Goal: Task Accomplishment & Management: Use online tool/utility

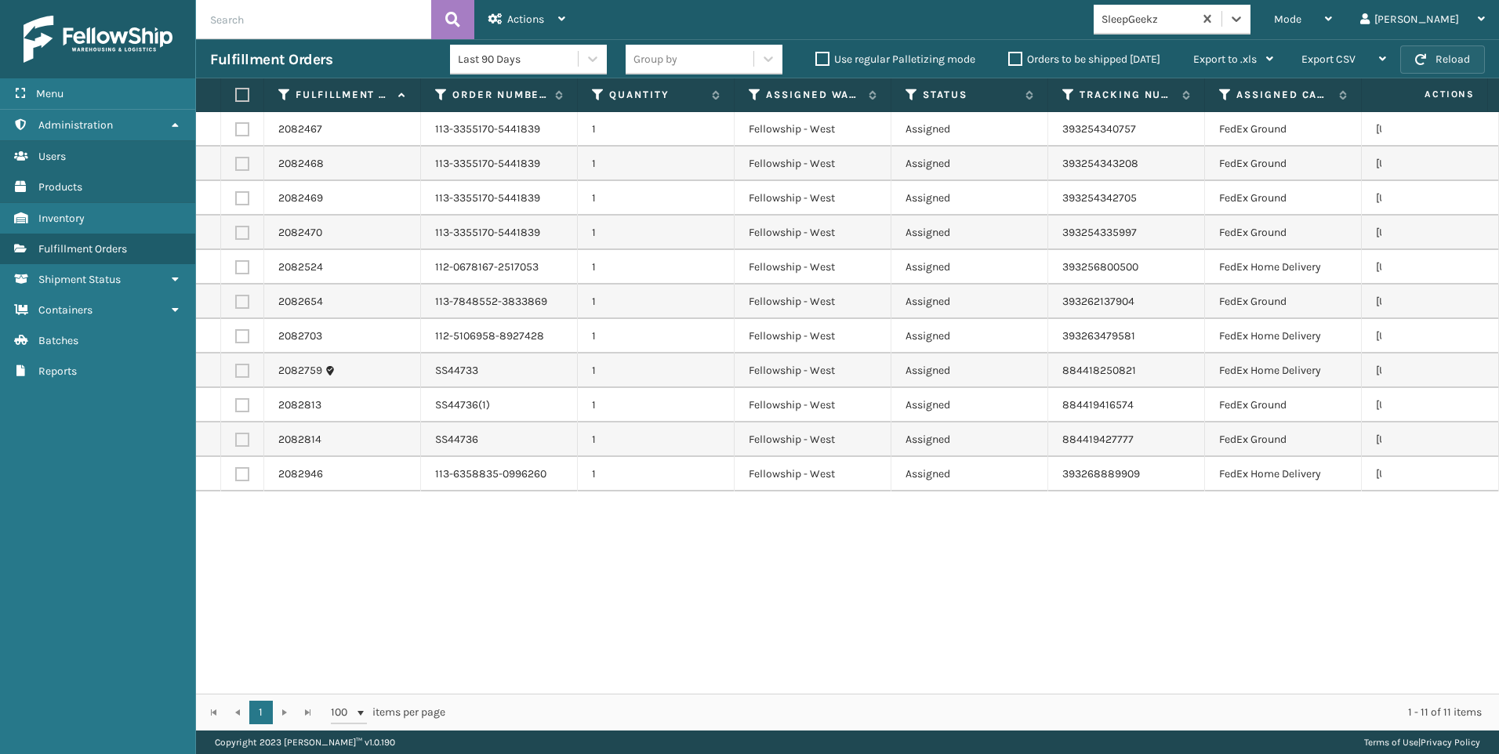
click at [1446, 67] on button "Reload" at bounding box center [1442, 59] width 85 height 28
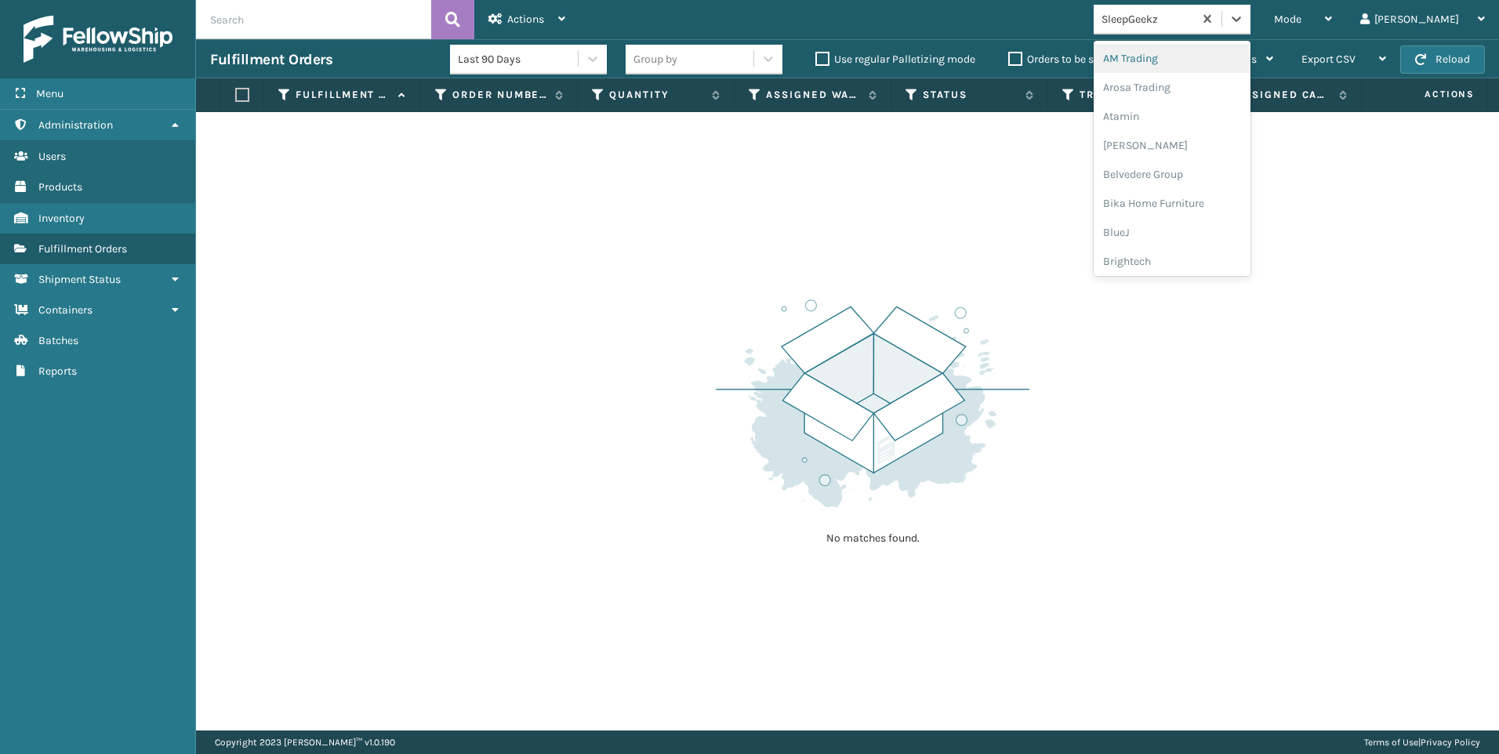
drag, startPoint x: 1221, startPoint y: 31, endPoint x: 1229, endPoint y: 53, distance: 23.3
click at [1193, 31] on div "SleepGeekz" at bounding box center [1143, 19] width 100 height 26
click at [1250, 123] on div "Koolmore" at bounding box center [1171, 113] width 157 height 29
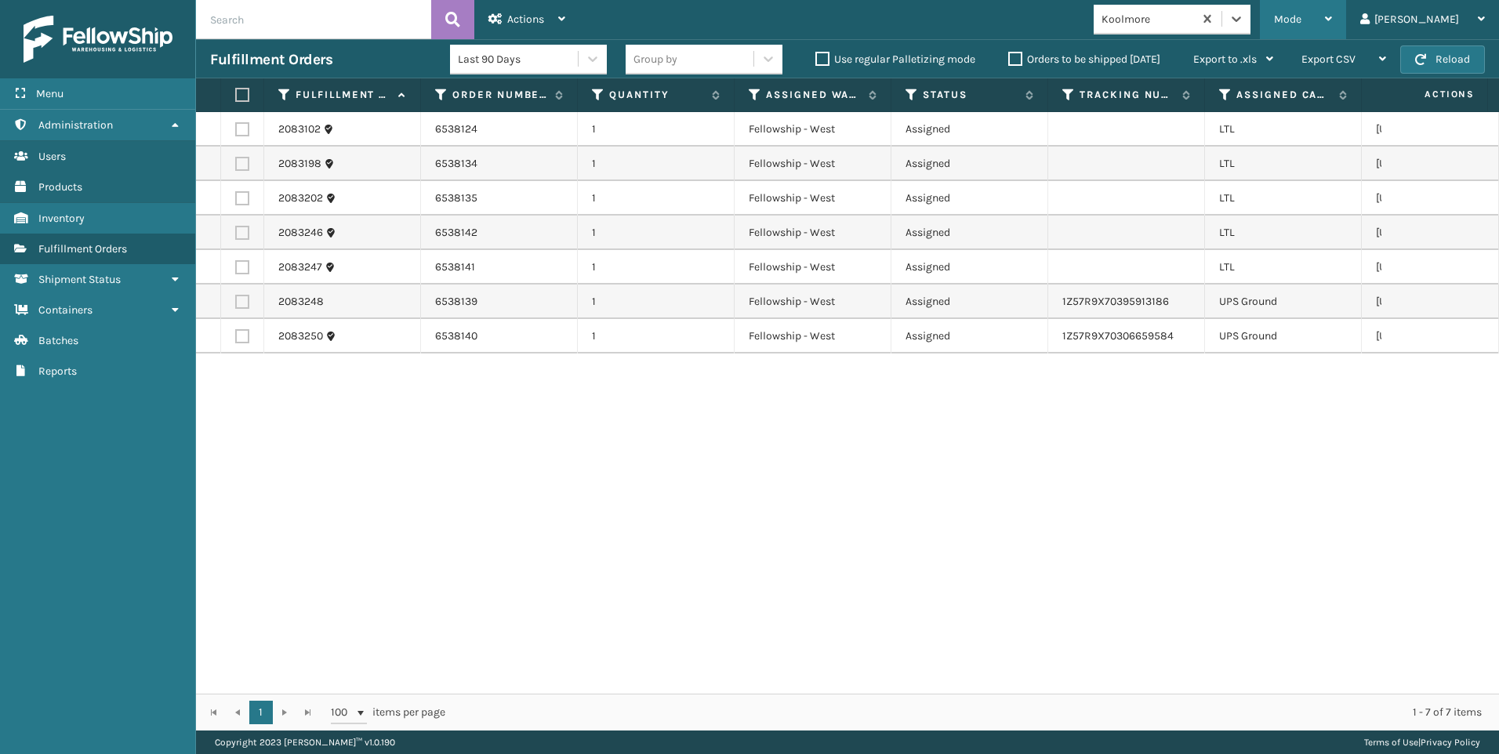
click at [1332, 12] on div "Mode" at bounding box center [1303, 19] width 58 height 39
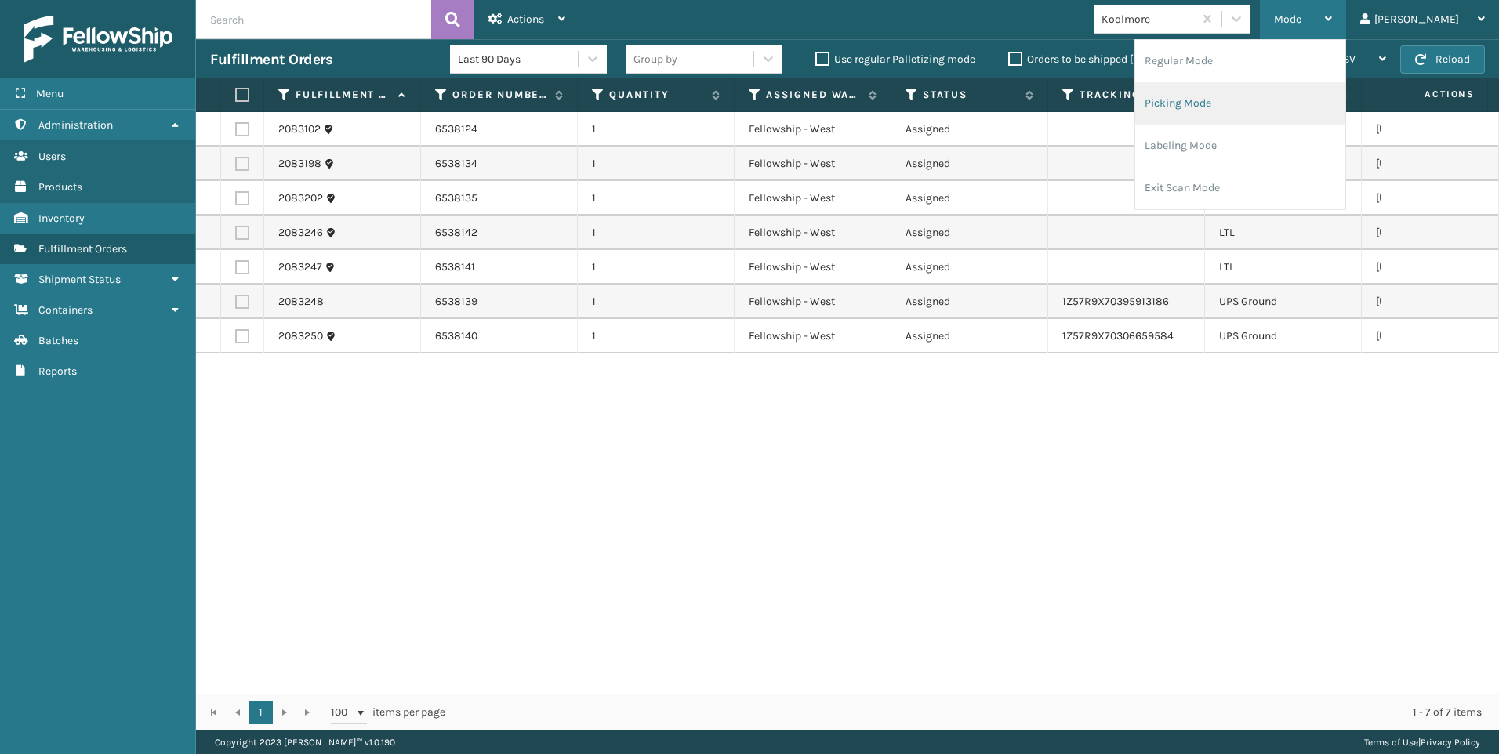
click at [1283, 106] on li "Picking Mode" at bounding box center [1240, 103] width 210 height 42
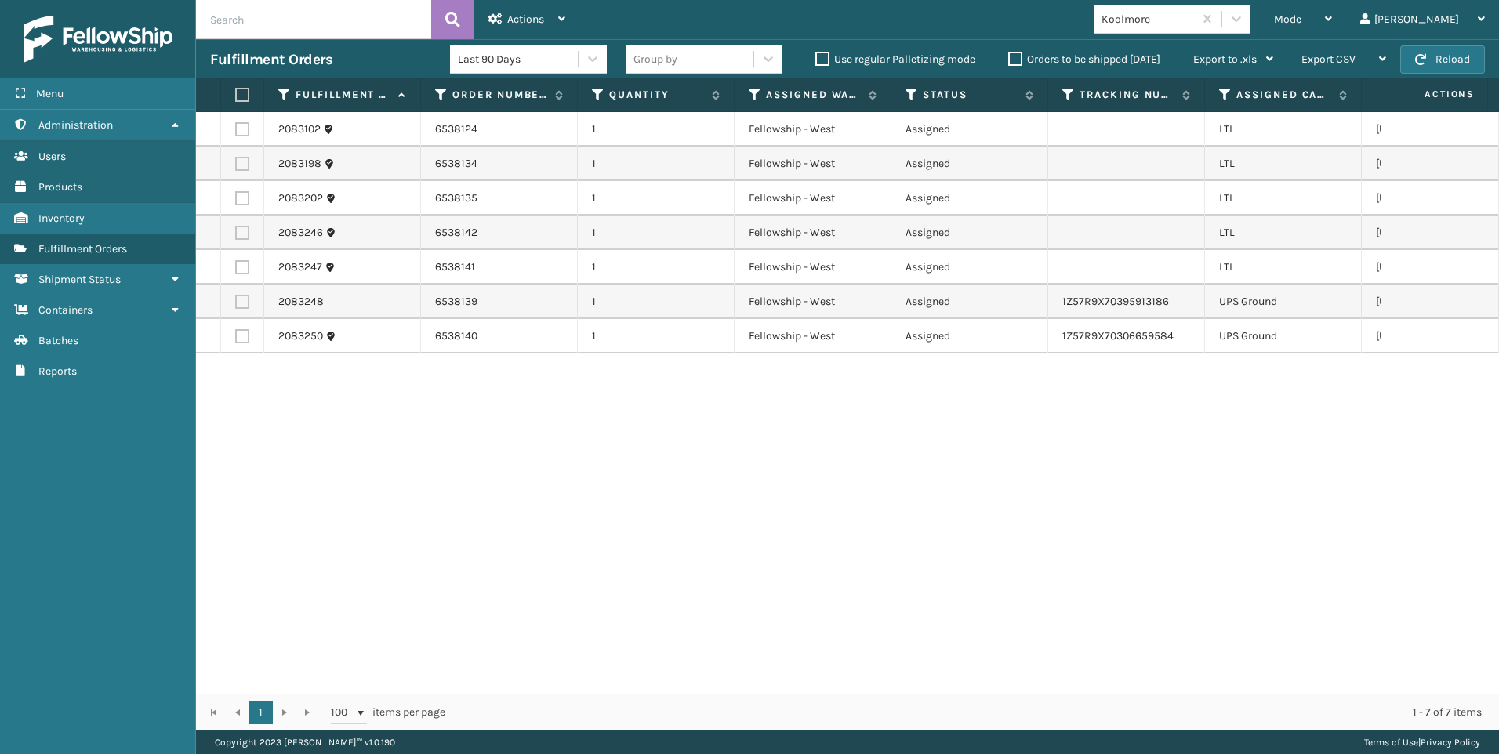
click at [237, 125] on label at bounding box center [242, 129] width 14 height 14
click at [236, 125] on input "checkbox" at bounding box center [235, 127] width 1 height 10
checkbox input "true"
click at [241, 164] on label at bounding box center [242, 164] width 14 height 14
click at [236, 164] on input "checkbox" at bounding box center [235, 162] width 1 height 10
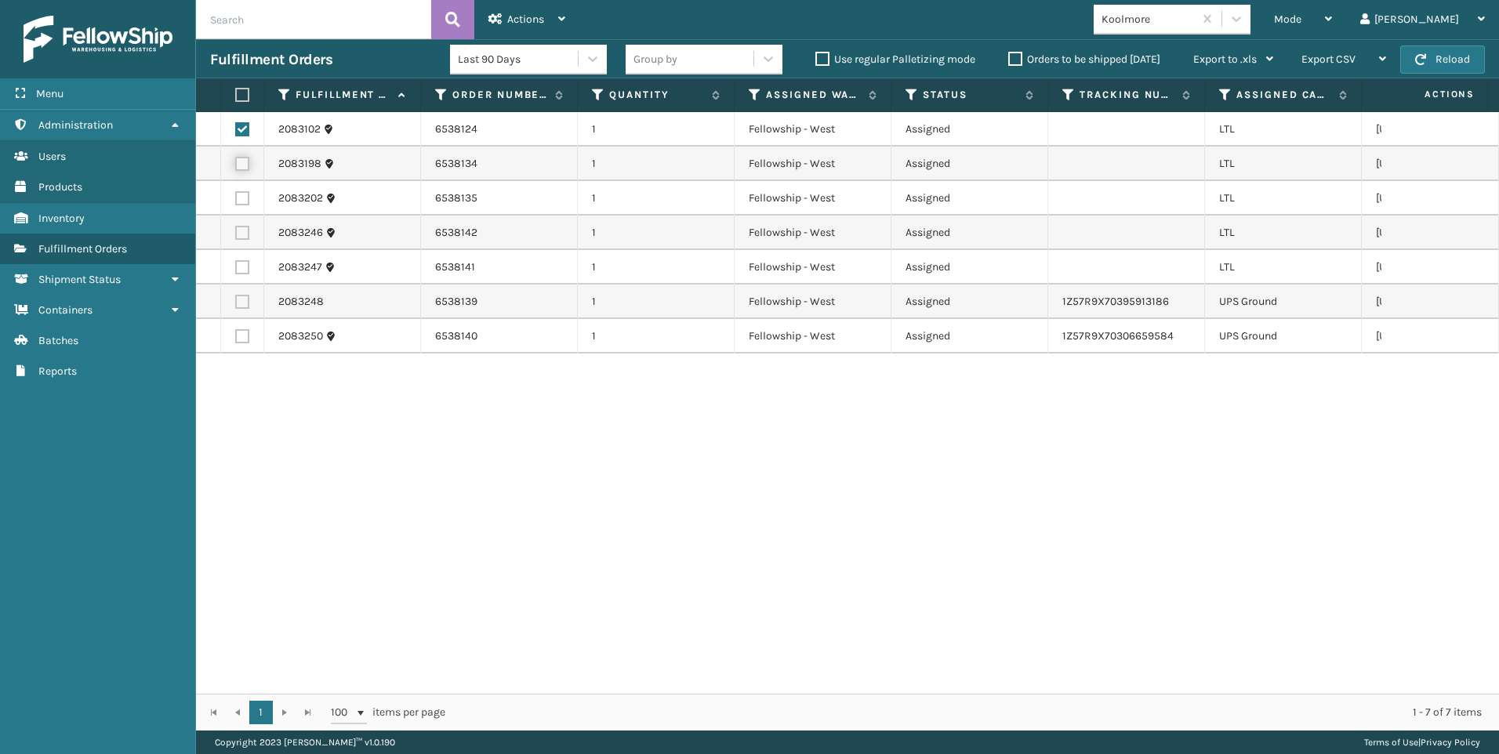
checkbox input "true"
click at [241, 192] on label at bounding box center [242, 198] width 14 height 14
click at [236, 192] on input "checkbox" at bounding box center [235, 196] width 1 height 10
checkbox input "true"
click at [242, 233] on label at bounding box center [242, 233] width 14 height 14
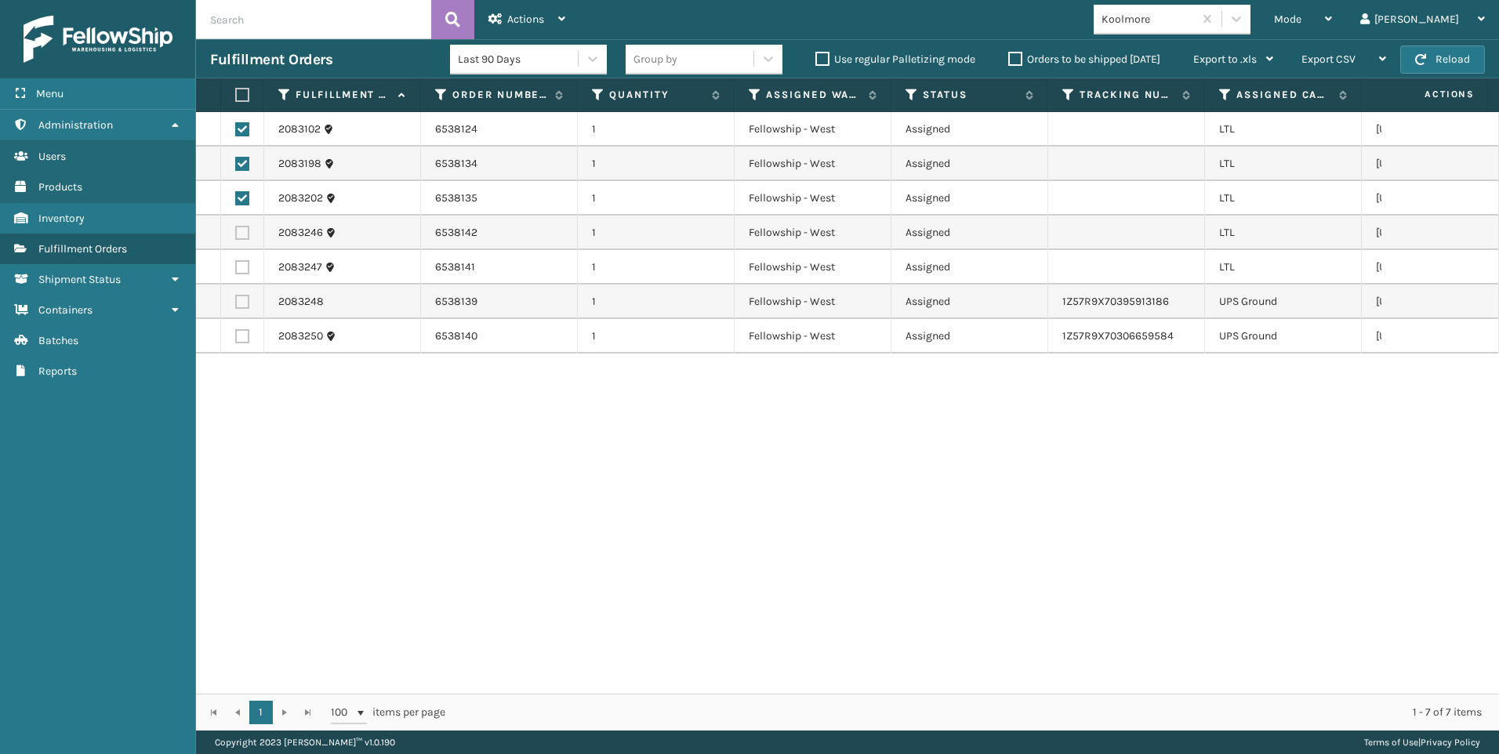
click at [236, 233] on input "checkbox" at bounding box center [235, 231] width 1 height 10
checkbox input "true"
click at [241, 272] on label at bounding box center [242, 267] width 14 height 14
click at [236, 270] on input "checkbox" at bounding box center [235, 265] width 1 height 10
checkbox input "true"
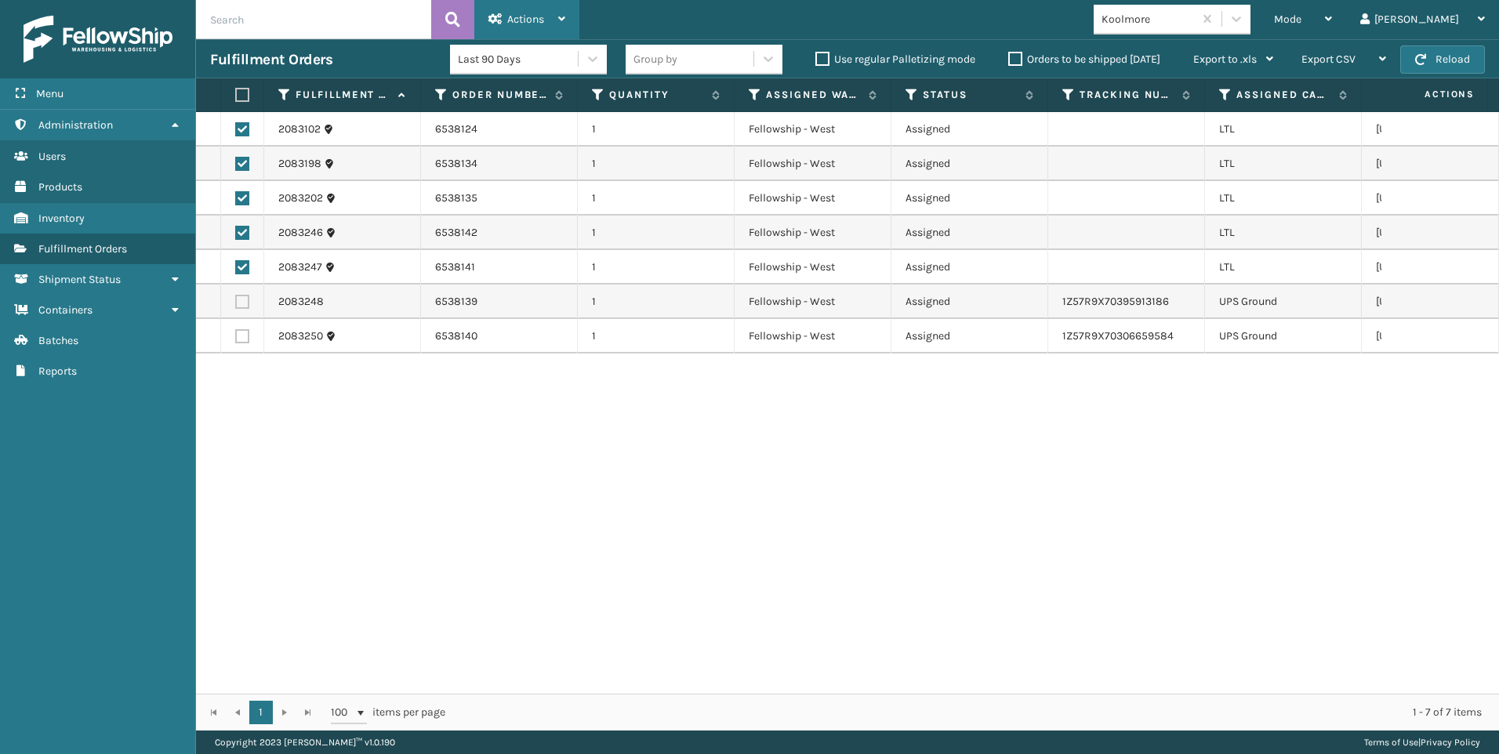
click at [563, 12] on div "Actions" at bounding box center [526, 19] width 77 height 39
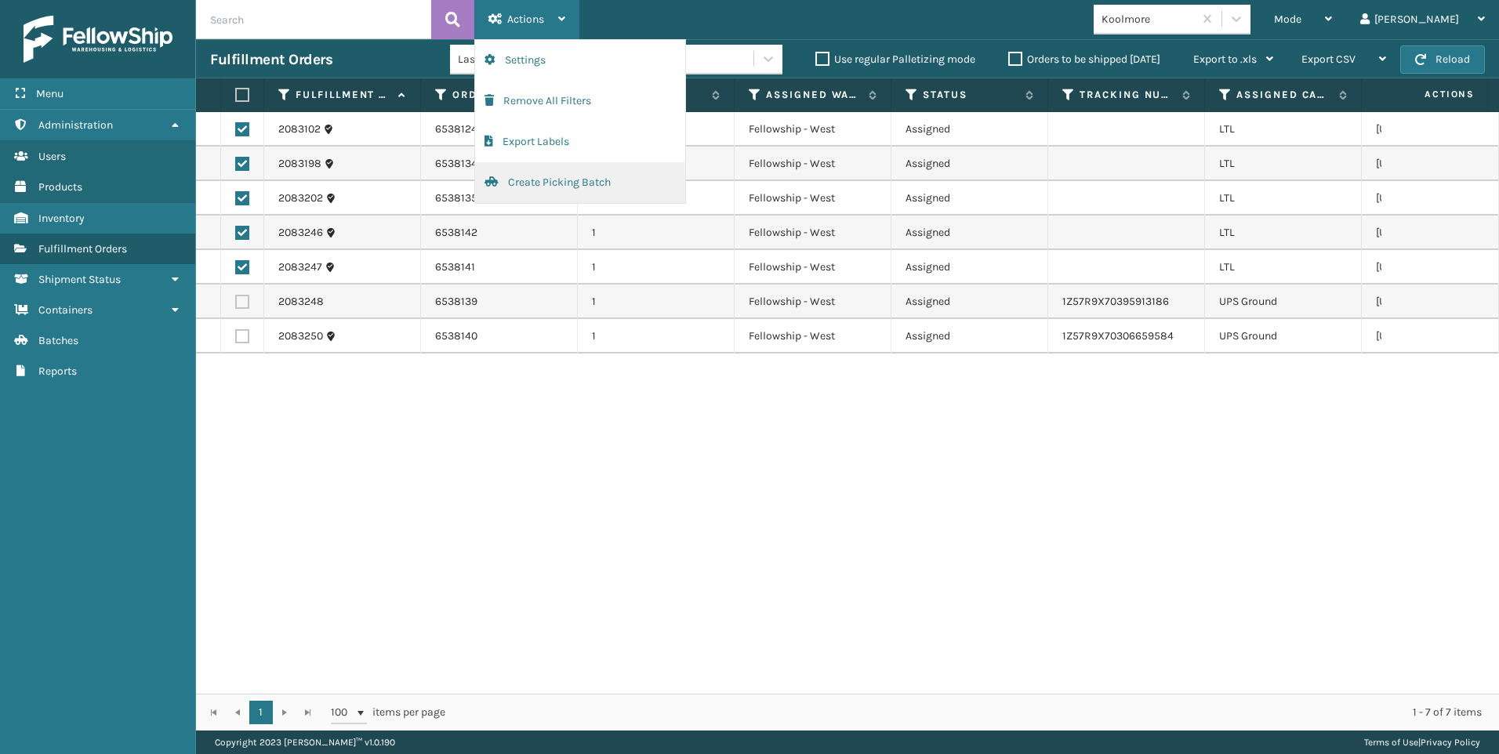
click at [623, 187] on button "Create Picking Batch" at bounding box center [580, 182] width 210 height 41
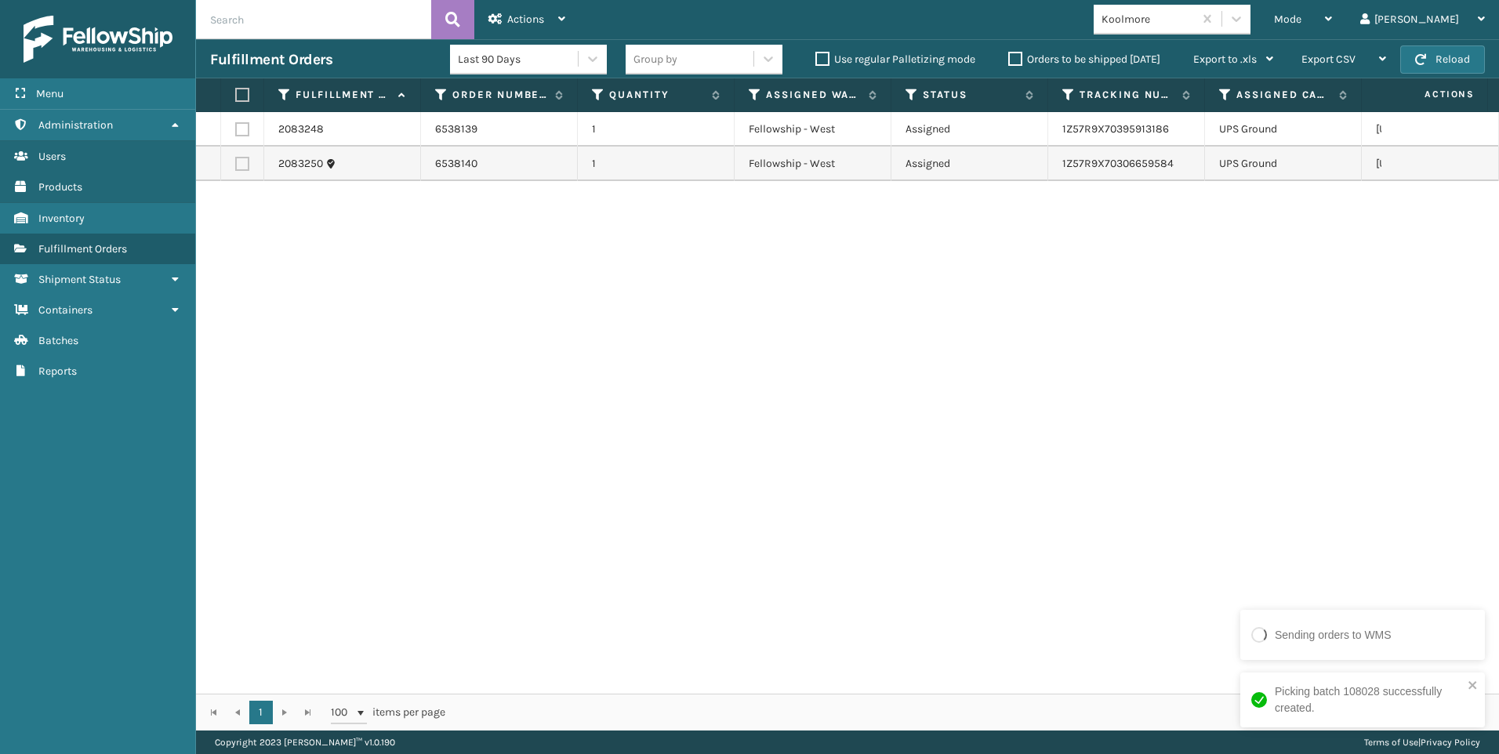
click at [992, 277] on div "2083248 6538139 1 Fellowship - West Assigned 1Z57R9X70395913186 UPS Ground [US_…" at bounding box center [847, 403] width 1303 height 582
click at [1430, 62] on button "Reload" at bounding box center [1442, 59] width 85 height 28
click at [1301, 23] on span "Mode" at bounding box center [1287, 19] width 27 height 13
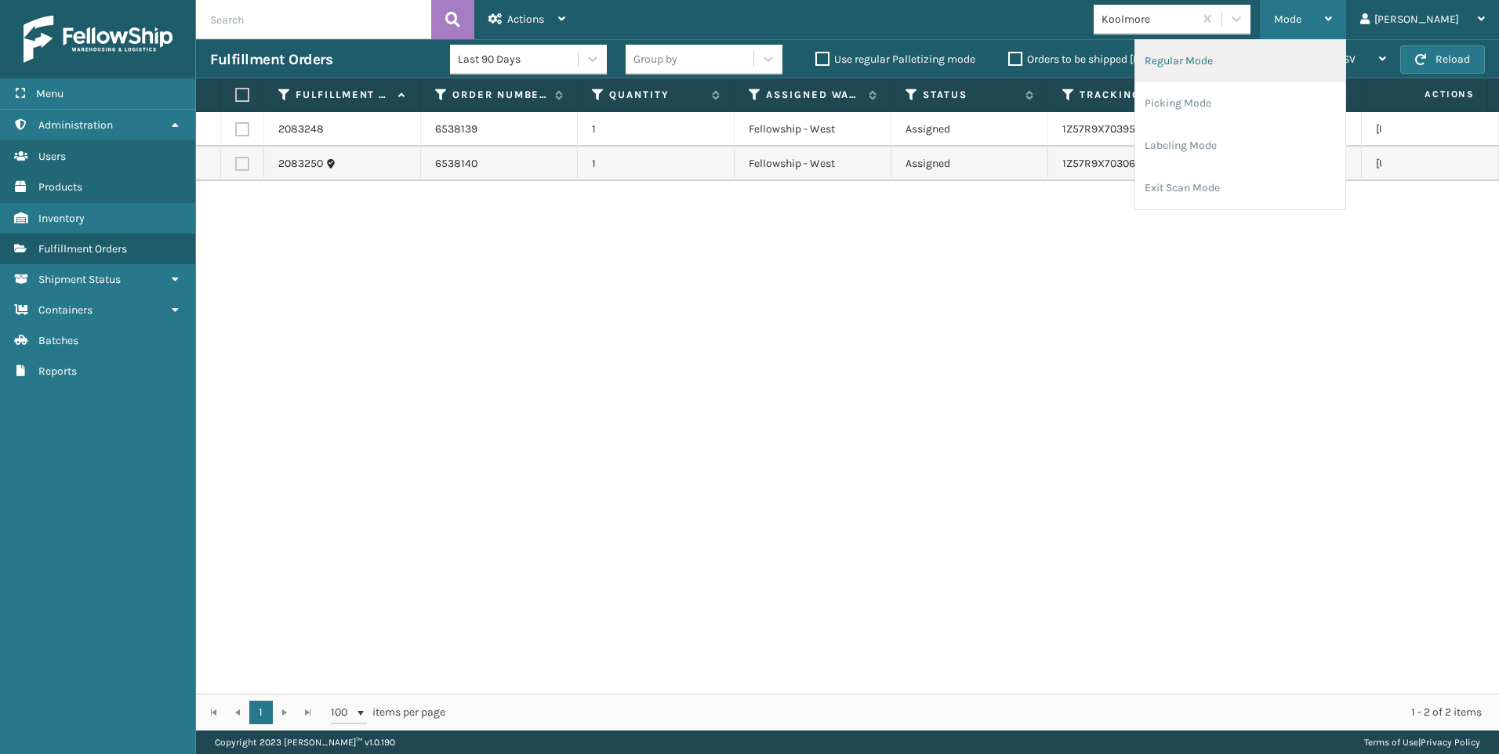
click at [1273, 67] on li "Regular Mode" at bounding box center [1240, 61] width 210 height 42
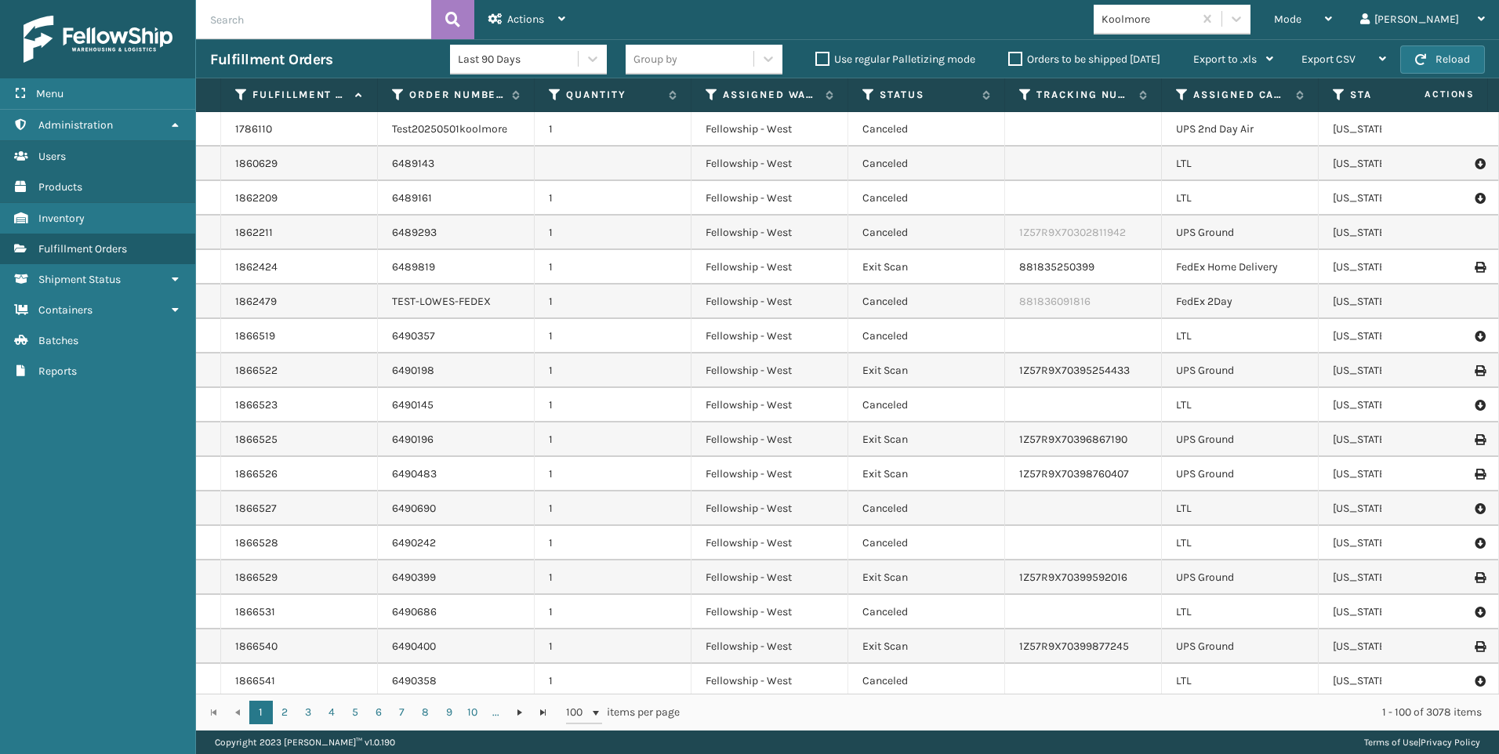
click at [379, 20] on input "text" at bounding box center [313, 19] width 235 height 39
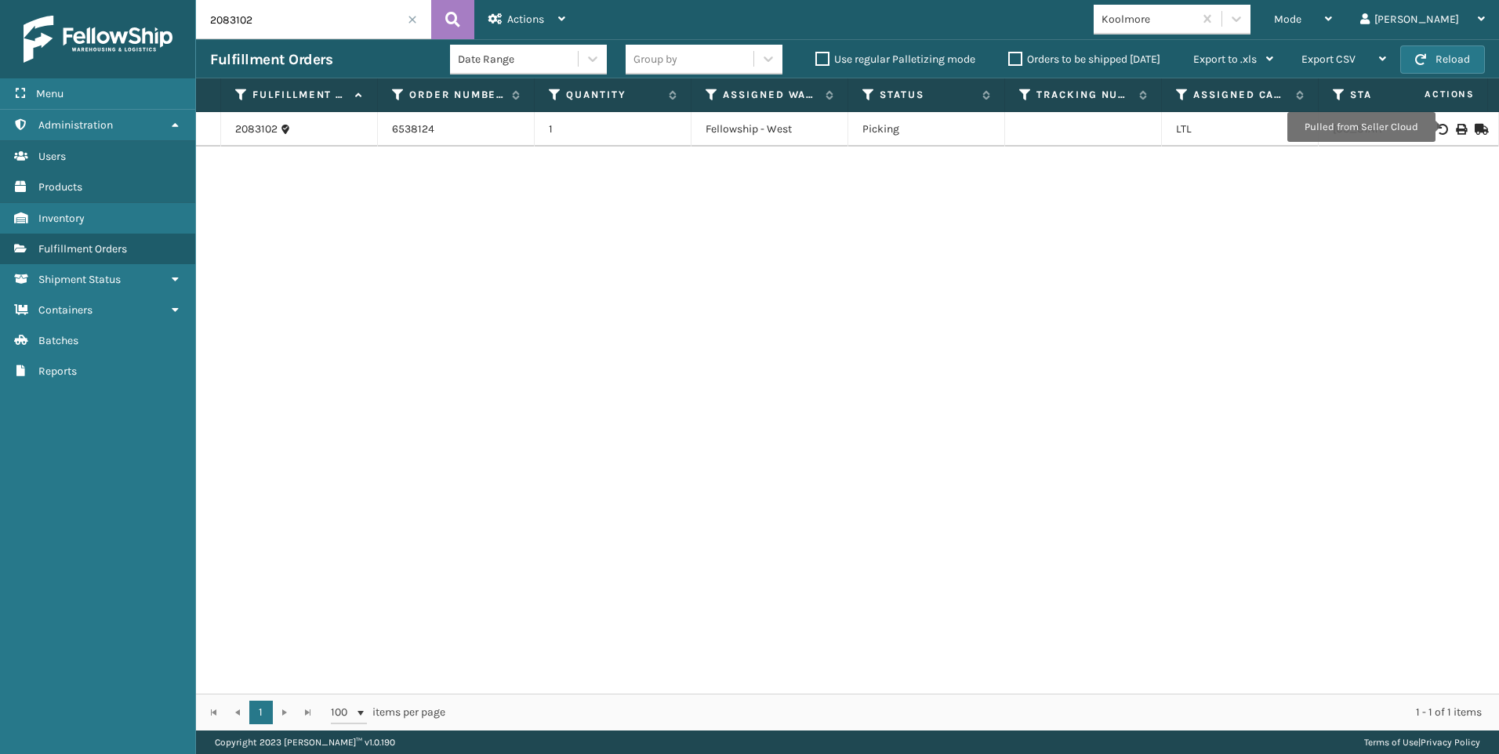
click at [1456, 128] on icon at bounding box center [1460, 129] width 9 height 11
click at [233, 11] on input "2083102" at bounding box center [313, 19] width 235 height 39
drag, startPoint x: 259, startPoint y: 15, endPoint x: 66, endPoint y: 15, distance: 193.6
click at [76, 0] on div "Menu Inventory Administration Inventory Users Inventory Products Inventory Inve…" at bounding box center [749, 0] width 1499 height 0
click at [1456, 125] on icon at bounding box center [1460, 129] width 9 height 11
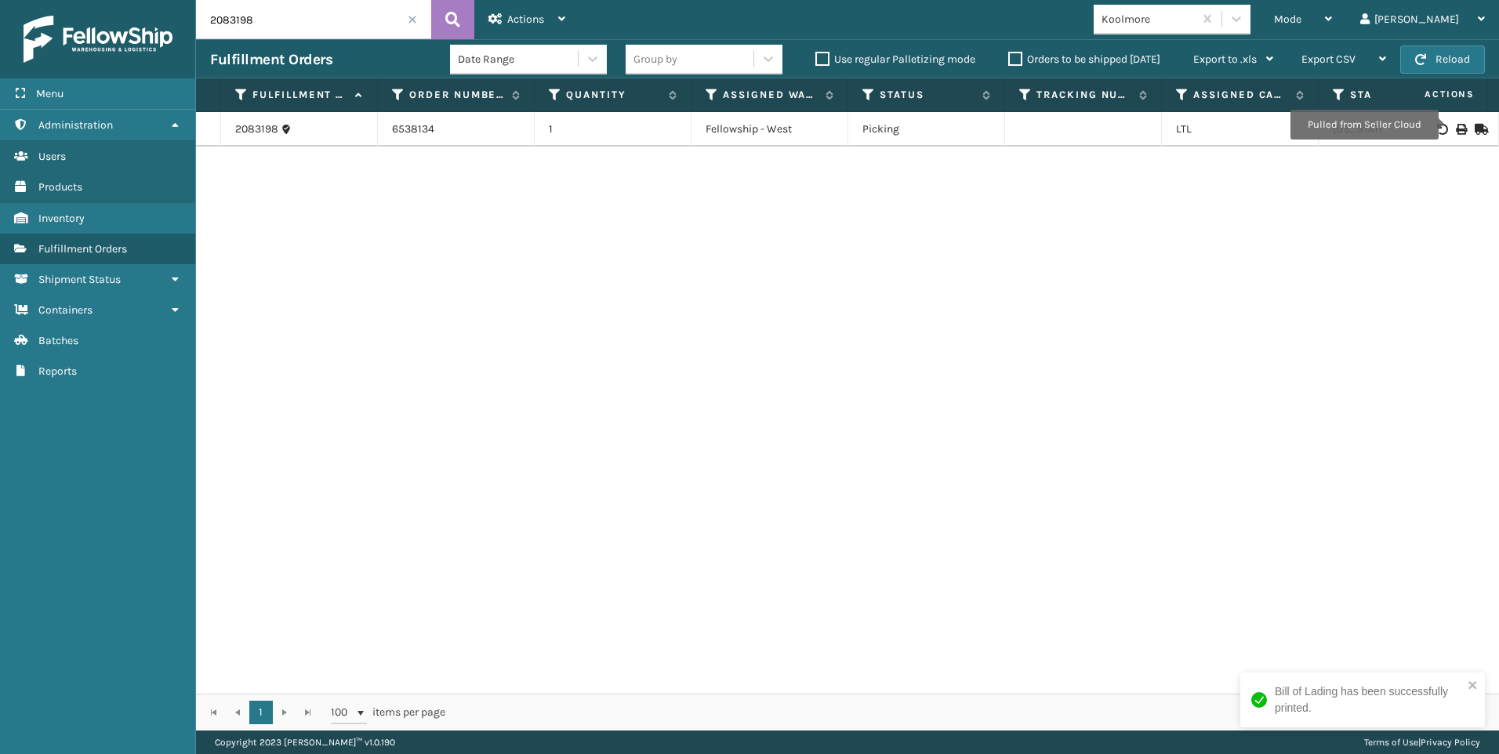
drag, startPoint x: 280, startPoint y: 14, endPoint x: 120, endPoint y: 20, distance: 160.0
click at [172, 0] on div "Menu Inventory Administration Inventory Users Inventory Products Inventory Inve…" at bounding box center [749, 0] width 1499 height 0
click at [1456, 125] on icon at bounding box center [1460, 129] width 9 height 11
drag, startPoint x: 299, startPoint y: 25, endPoint x: 0, endPoint y: 21, distance: 298.7
click at [0, 21] on html "Bill of Lading has been successfully printed. Menu Inventory Administration Inv…" at bounding box center [749, 377] width 1499 height 754
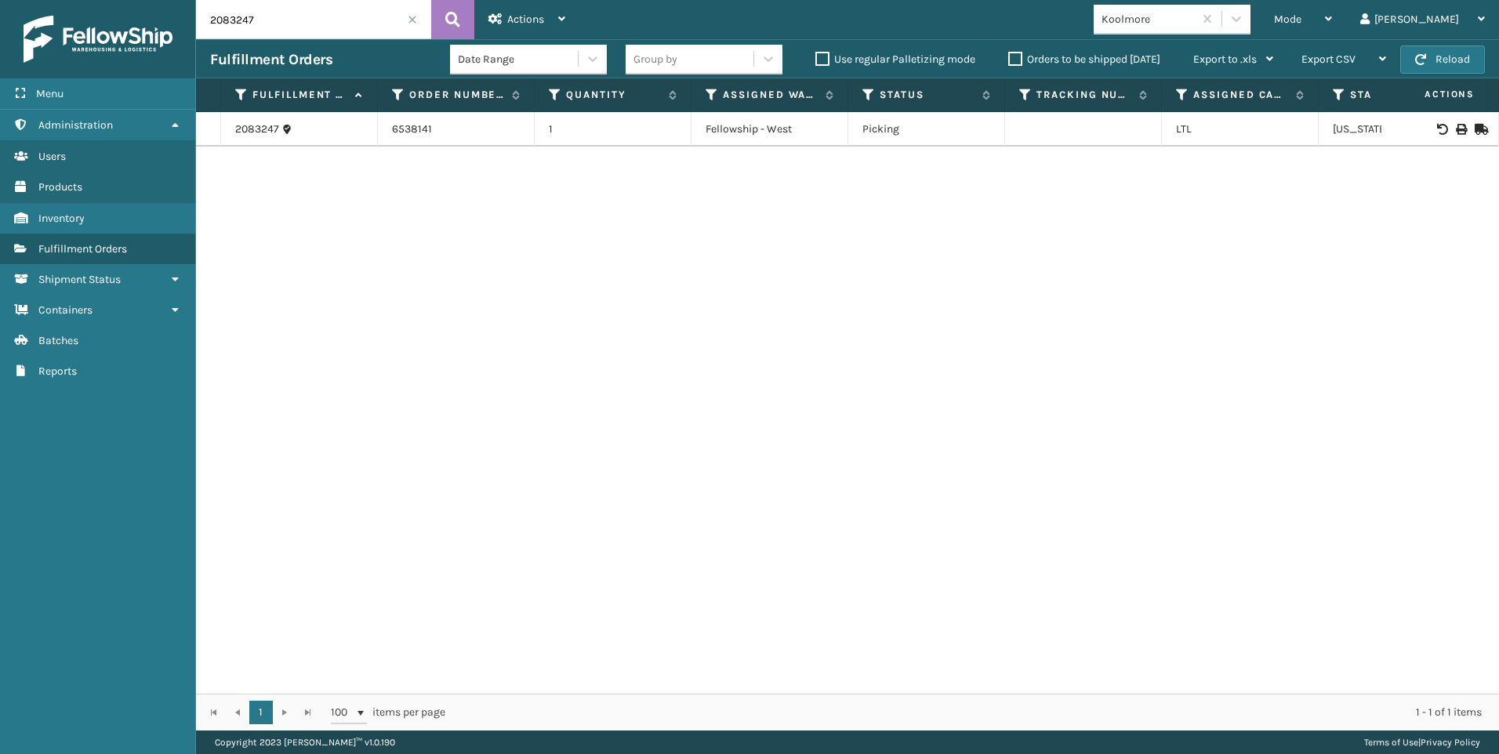
click at [1456, 125] on icon at bounding box center [1460, 129] width 9 height 11
click at [333, 372] on div "2083247 6538141 1 Fellowship - West Picking LTL [US_STATE]" at bounding box center [847, 403] width 1303 height 582
drag, startPoint x: 271, startPoint y: 22, endPoint x: 37, endPoint y: 25, distance: 234.4
click at [153, 0] on div "Menu Inventory Administration Inventory Users Inventory Products Inventory Inve…" at bounding box center [749, 0] width 1499 height 0
type input "2083246"
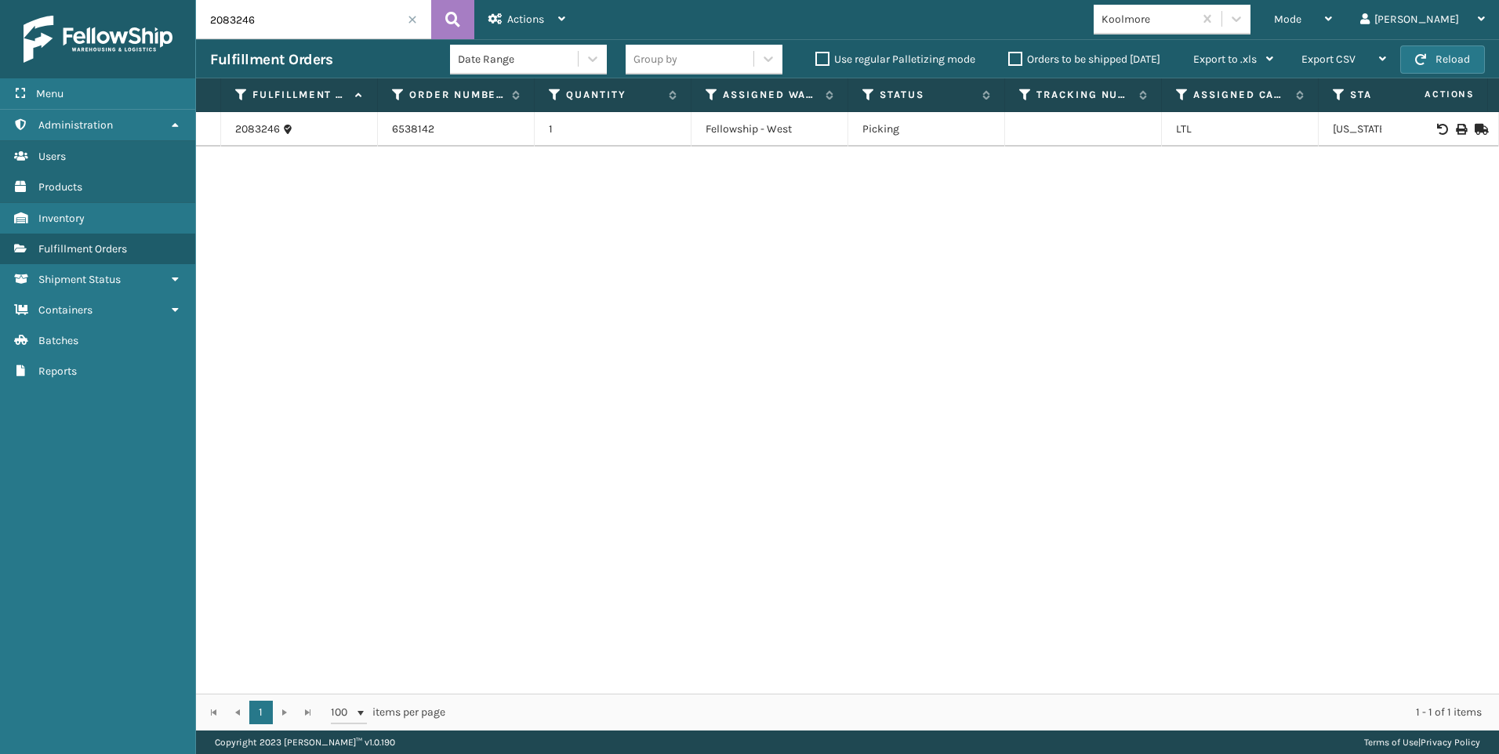
click at [1456, 127] on div at bounding box center [1439, 129] width 89 height 11
click at [1449, 121] on td at bounding box center [1440, 129] width 118 height 34
click at [1456, 131] on icon at bounding box center [1460, 129] width 9 height 11
click at [409, 20] on span at bounding box center [412, 19] width 9 height 9
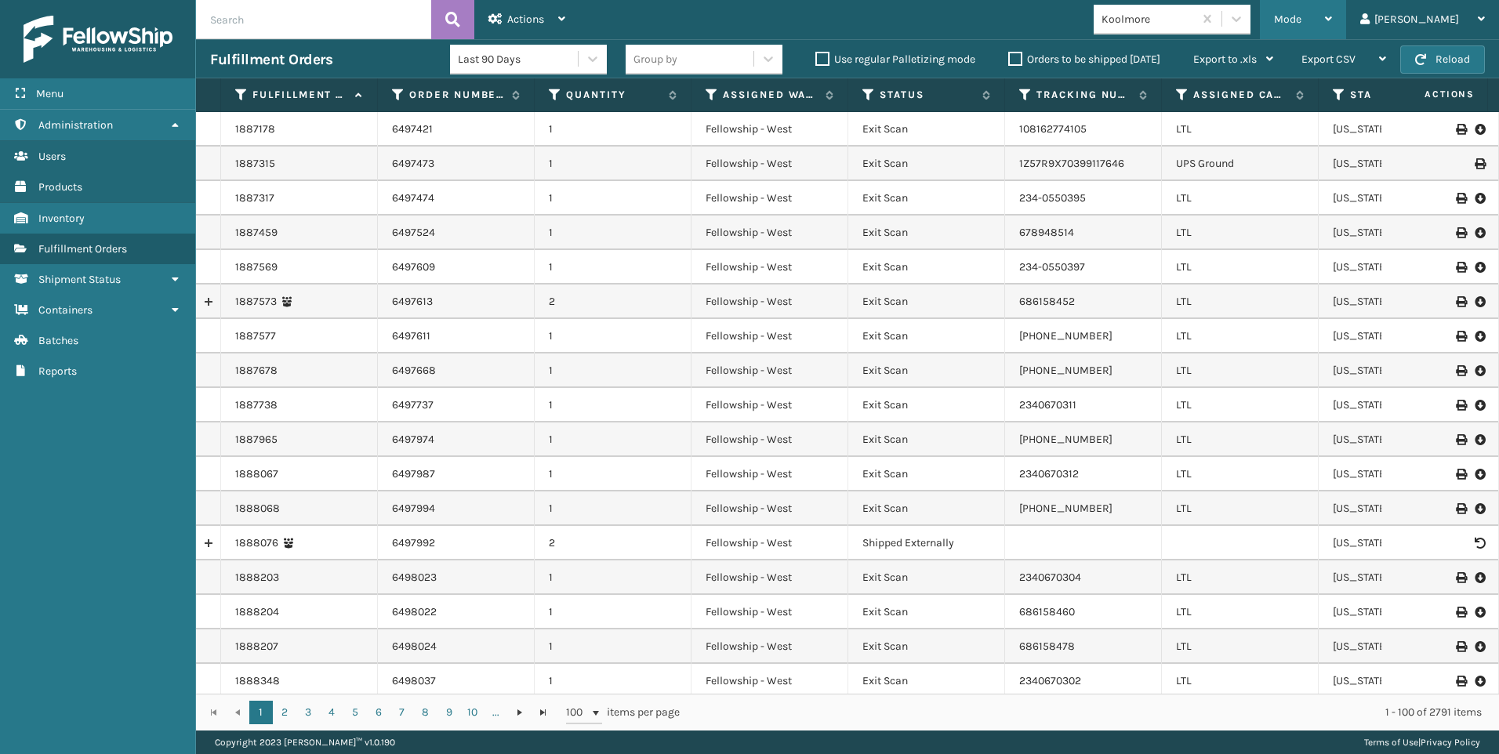
click at [1332, 14] on div "Mode" at bounding box center [1303, 19] width 58 height 39
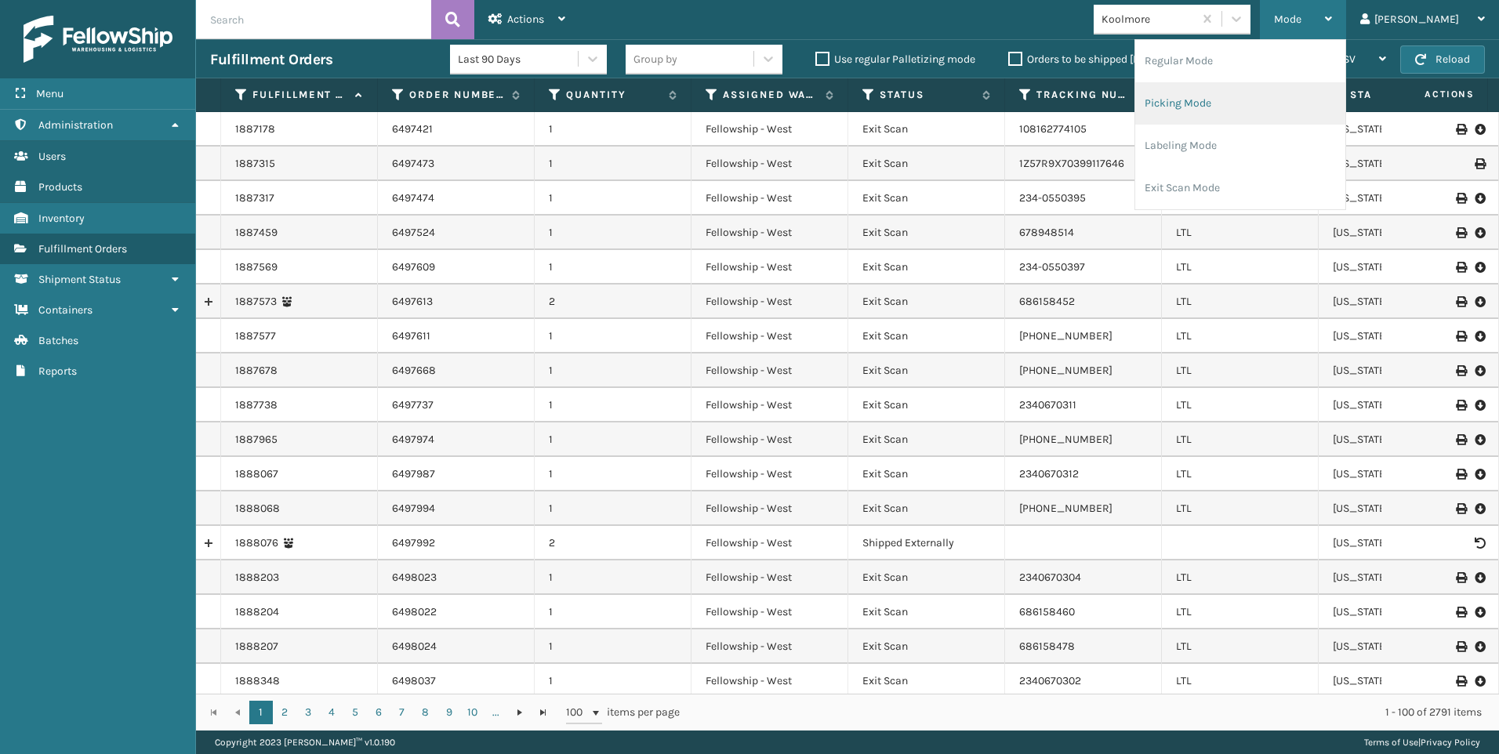
click at [1264, 103] on li "Picking Mode" at bounding box center [1240, 103] width 210 height 42
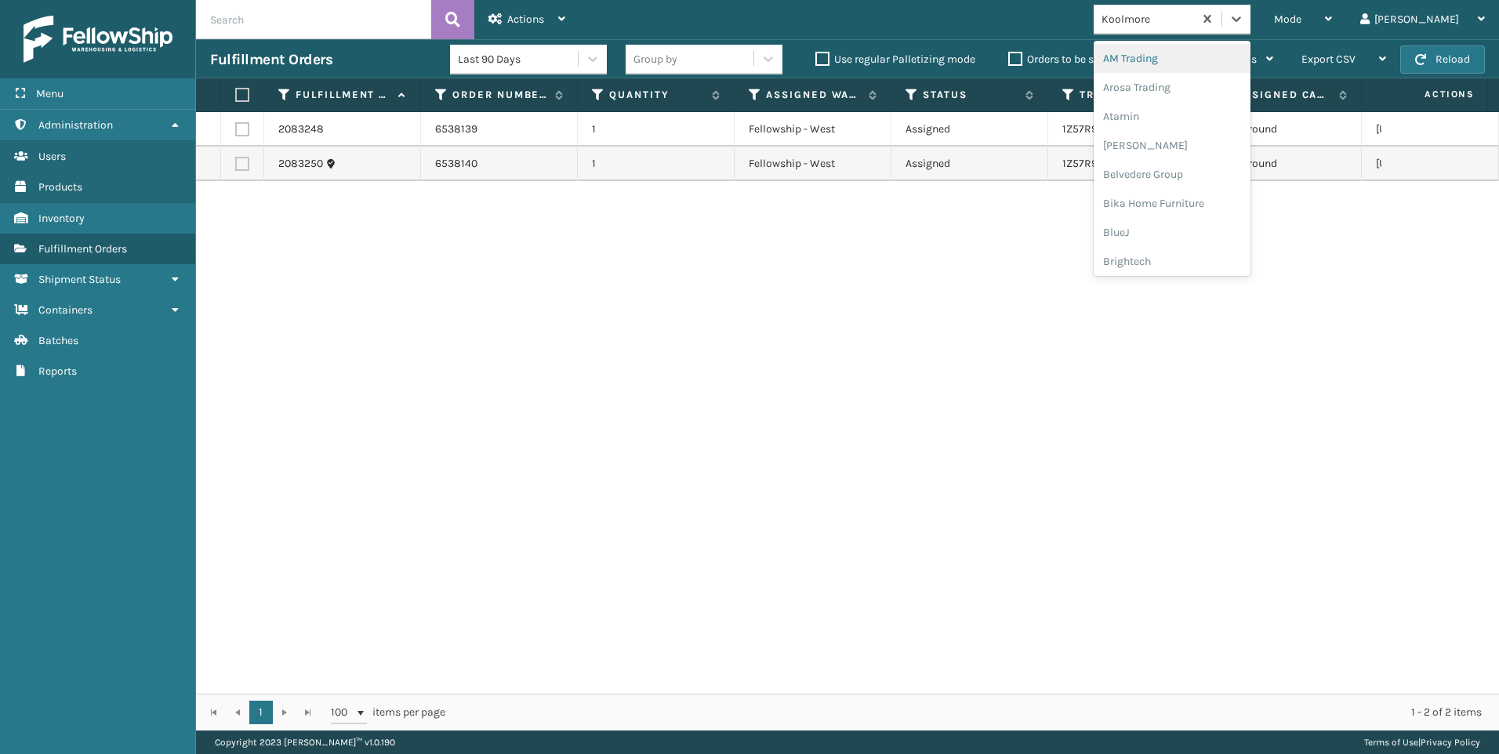
click at [1195, 12] on div "Koolmore" at bounding box center [1147, 19] width 93 height 16
click at [1244, 219] on div "SleepGeekz" at bounding box center [1171, 229] width 157 height 29
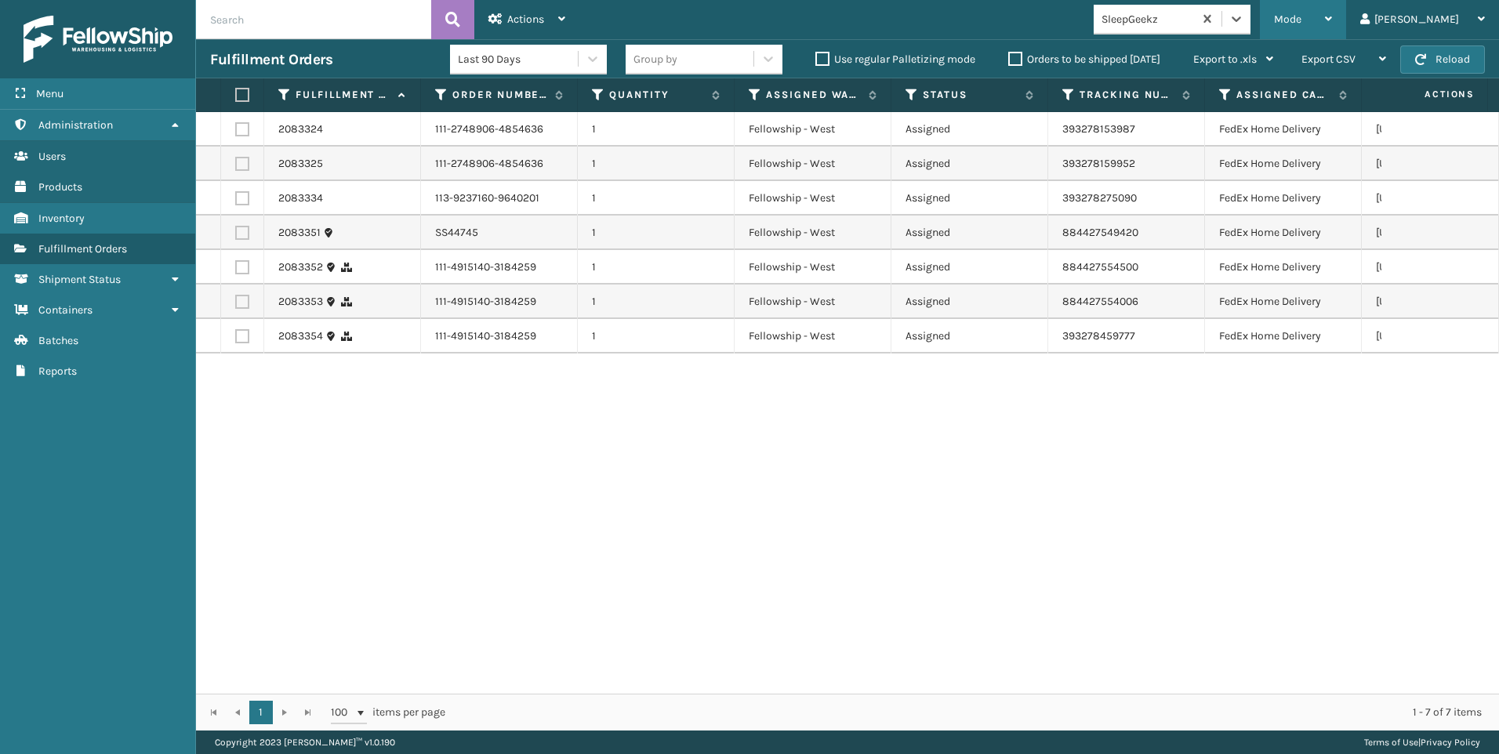
click at [1301, 23] on span "Mode" at bounding box center [1287, 19] width 27 height 13
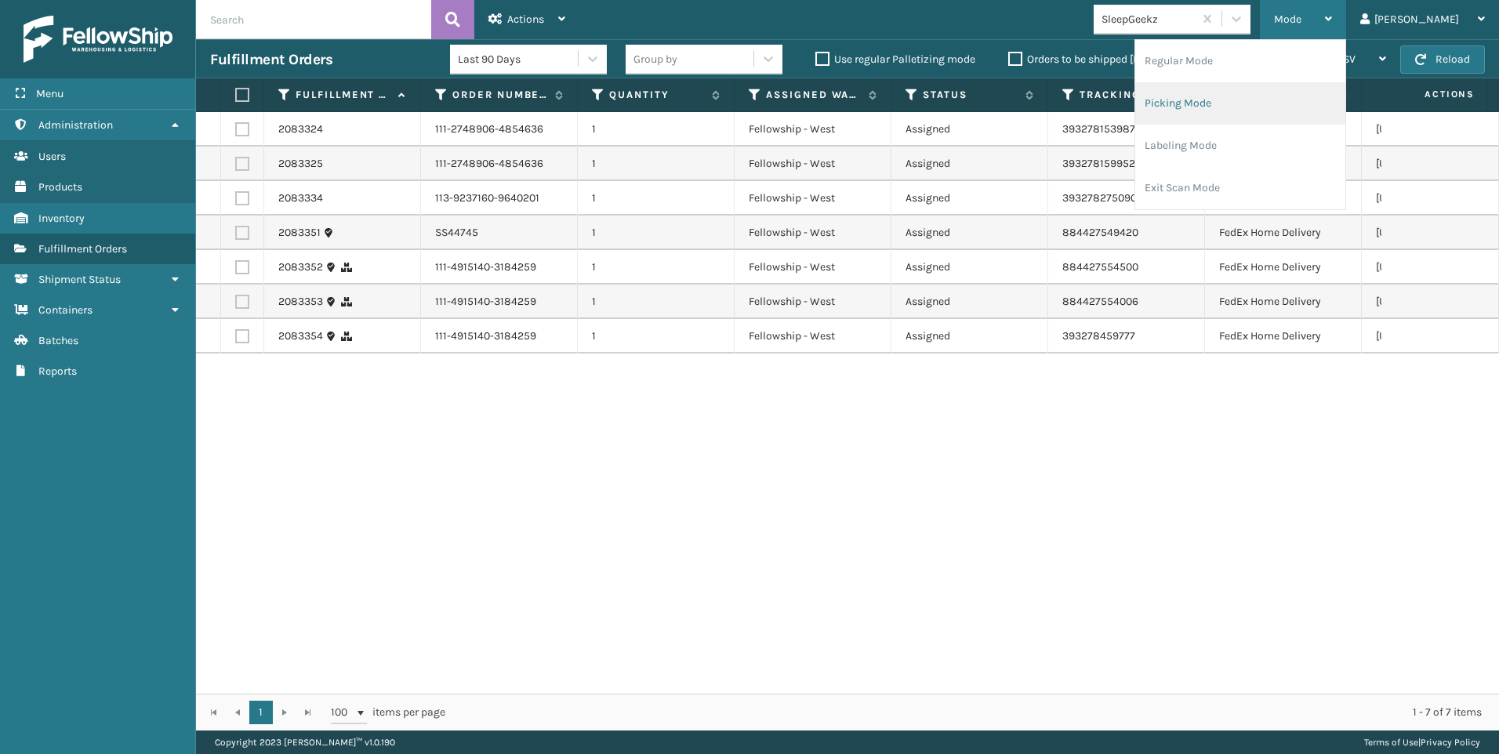
click at [1304, 95] on li "Picking Mode" at bounding box center [1240, 103] width 210 height 42
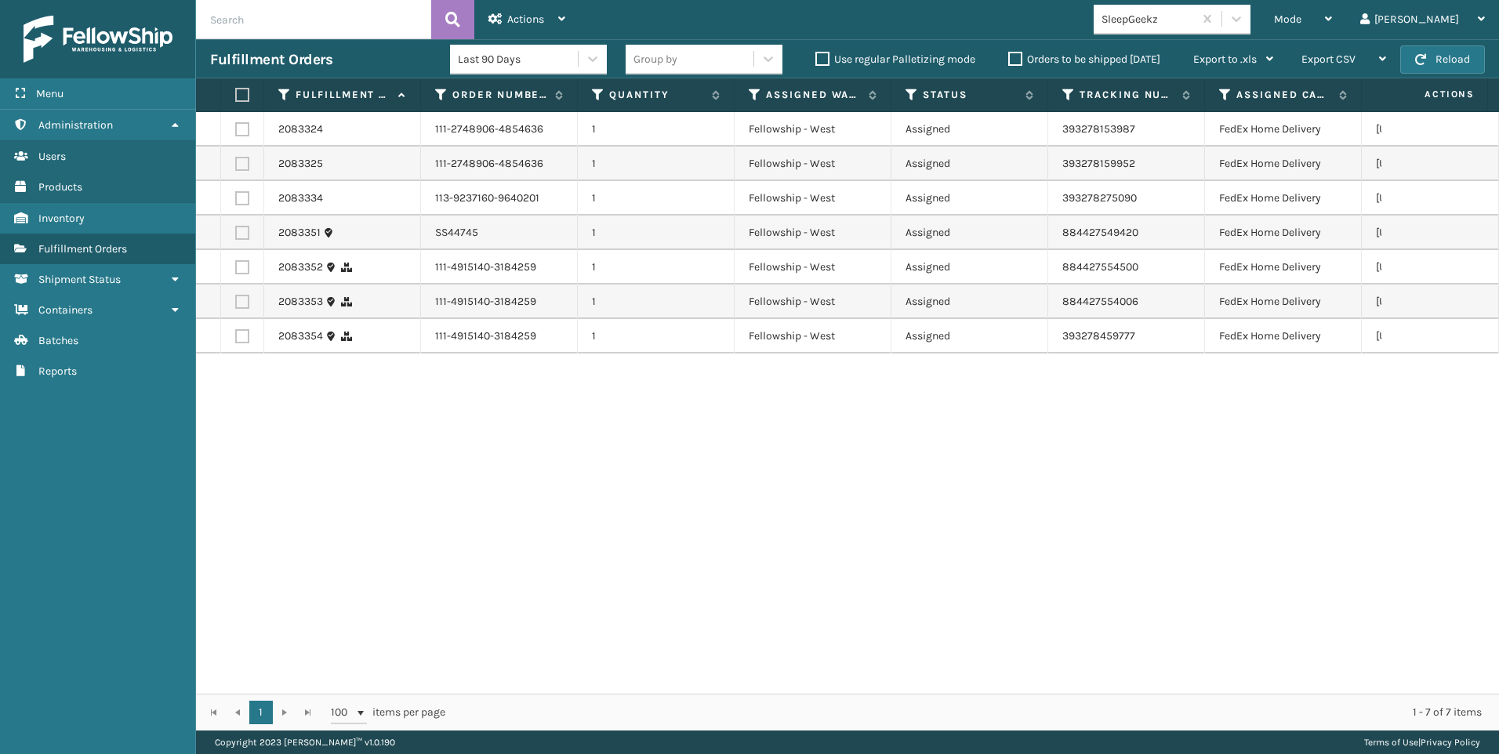
drag, startPoint x: 1232, startPoint y: 18, endPoint x: 1232, endPoint y: 38, distance: 20.4
click at [1195, 18] on div "SleepGeekz" at bounding box center [1147, 19] width 93 height 16
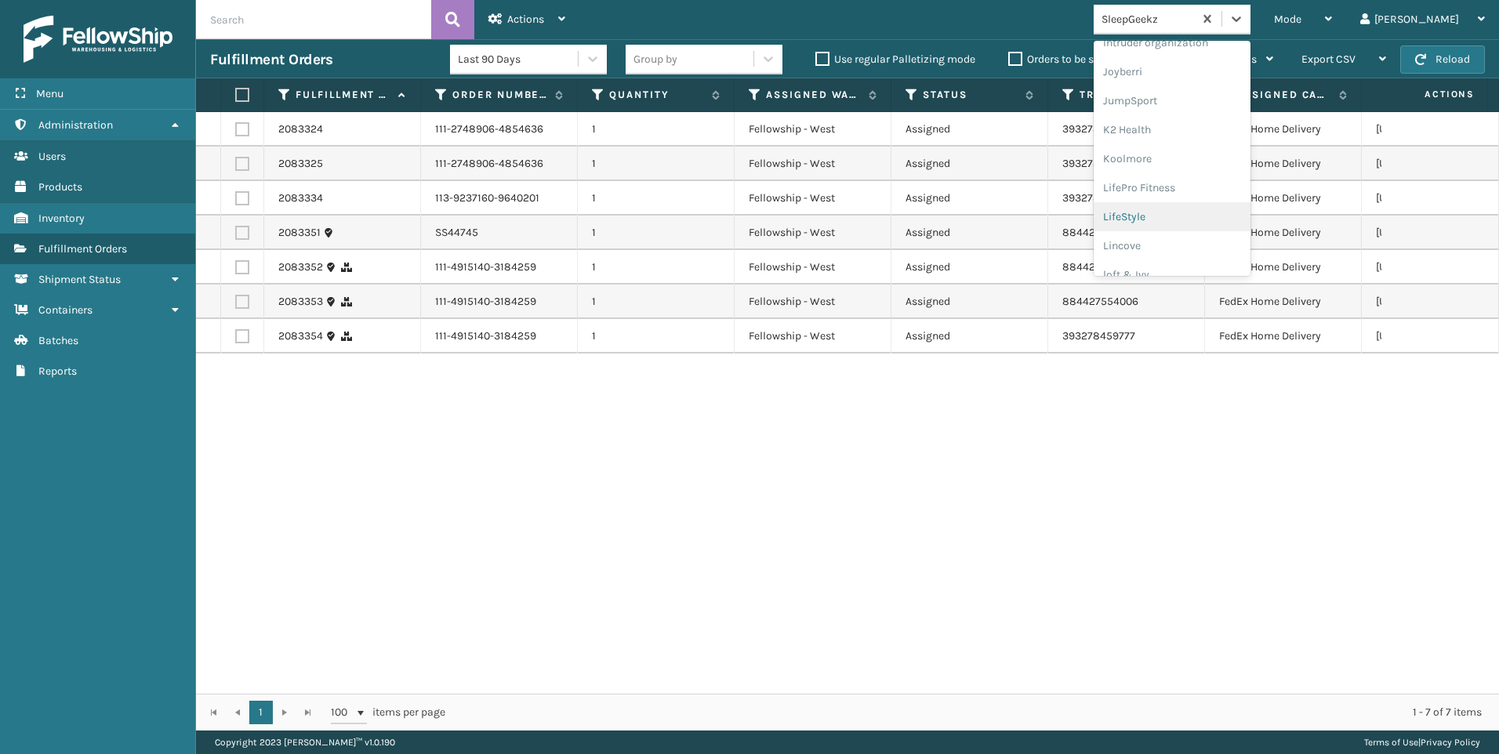
scroll to position [470, 0]
click at [1221, 155] on div "LifePro Fitness" at bounding box center [1171, 168] width 157 height 29
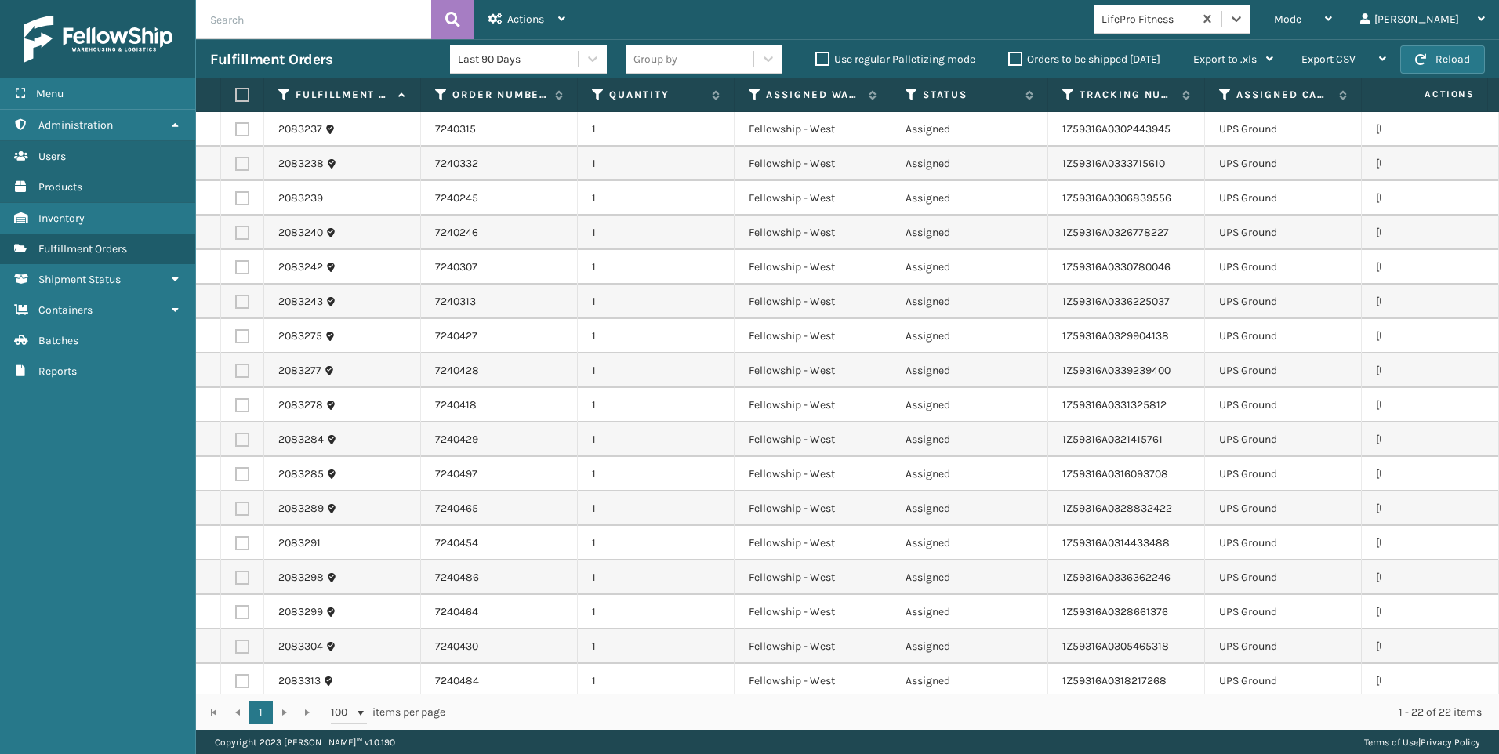
click at [1193, 31] on div "LifePro Fitness" at bounding box center [1143, 19] width 100 height 26
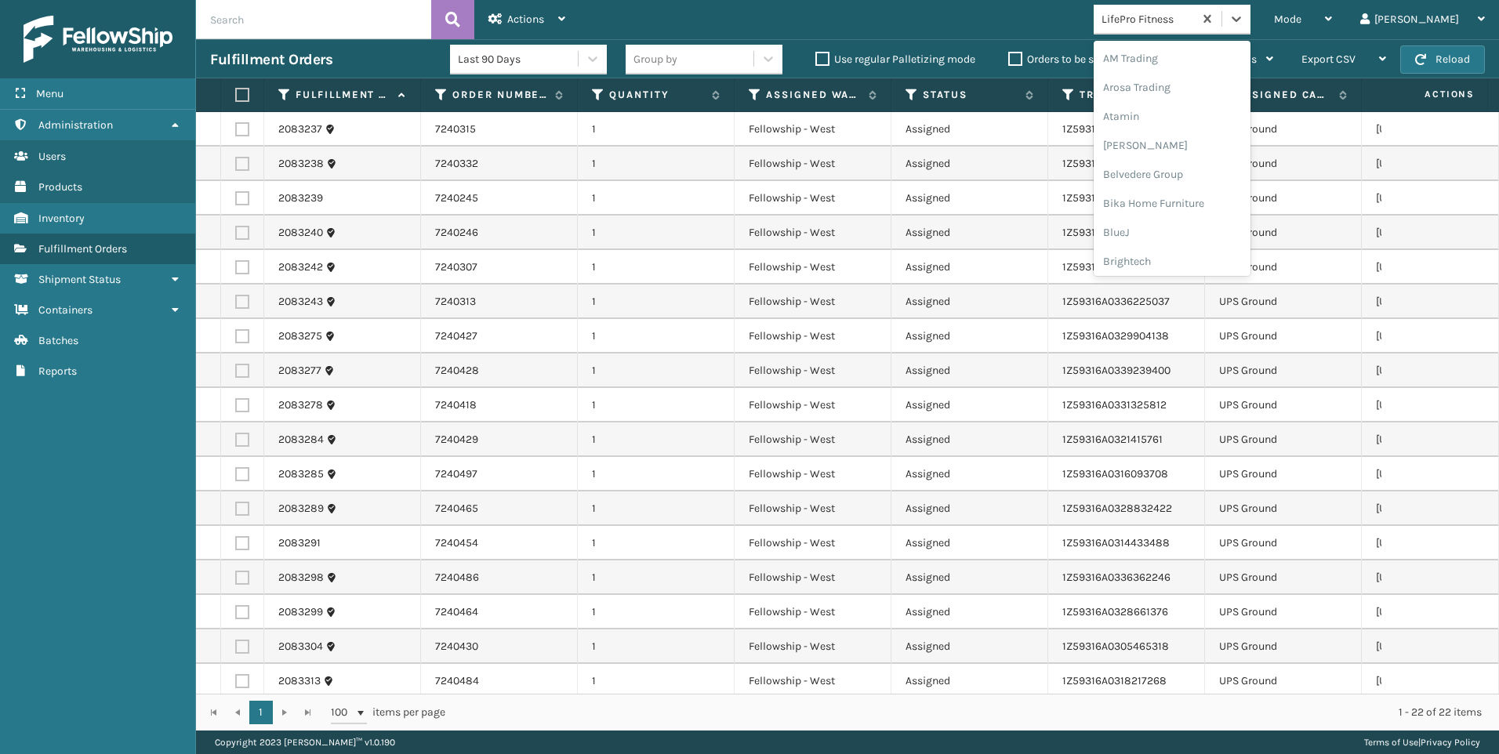
scroll to position [386, 0]
click at [1224, 224] on div "Koolmore" at bounding box center [1171, 222] width 157 height 29
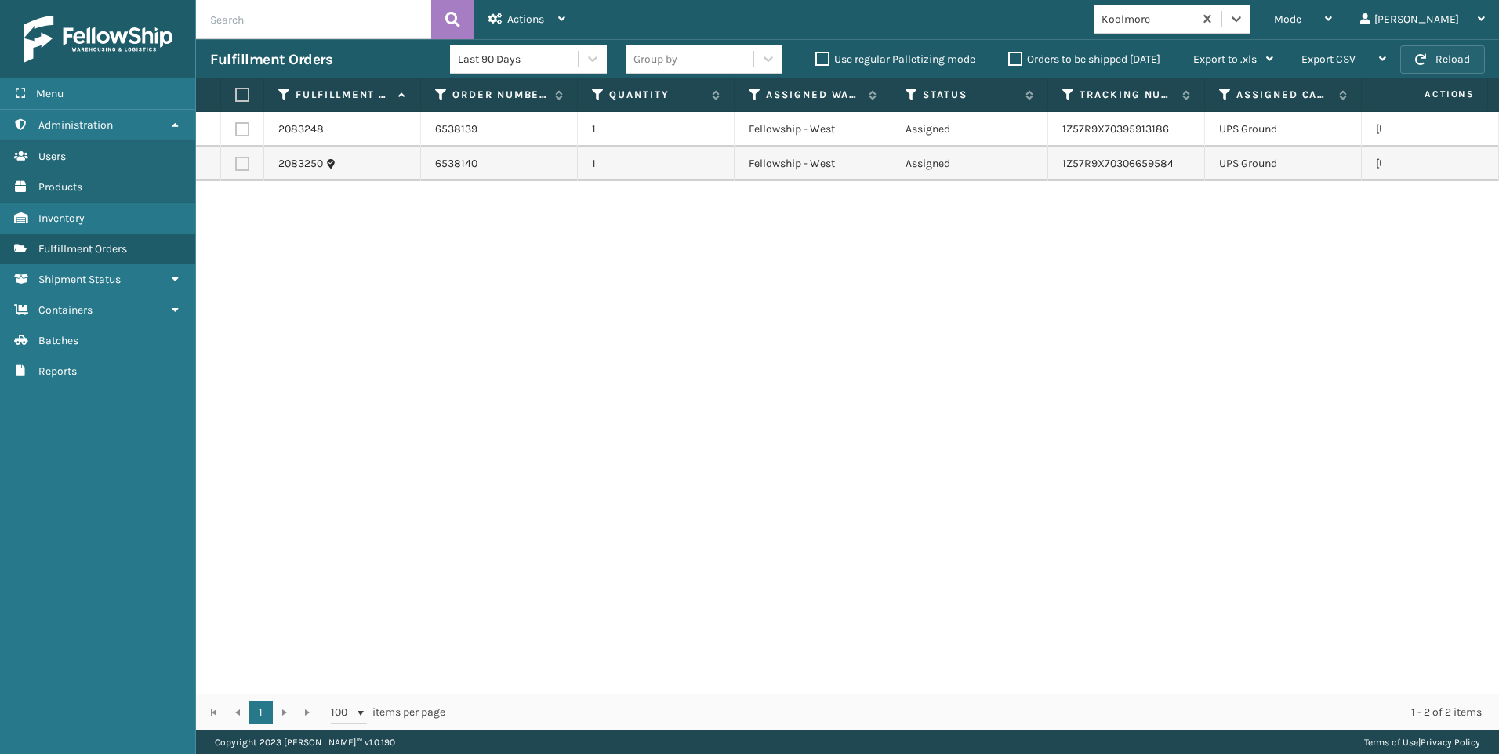
click at [1432, 71] on button "Reload" at bounding box center [1442, 59] width 85 height 28
click at [1411, 65] on button "Reload" at bounding box center [1442, 59] width 85 height 28
click at [1448, 52] on button "Reload" at bounding box center [1442, 59] width 85 height 28
click at [1446, 52] on button "Reload" at bounding box center [1442, 59] width 85 height 28
drag, startPoint x: 1355, startPoint y: 345, endPoint x: 1359, endPoint y: 328, distance: 17.7
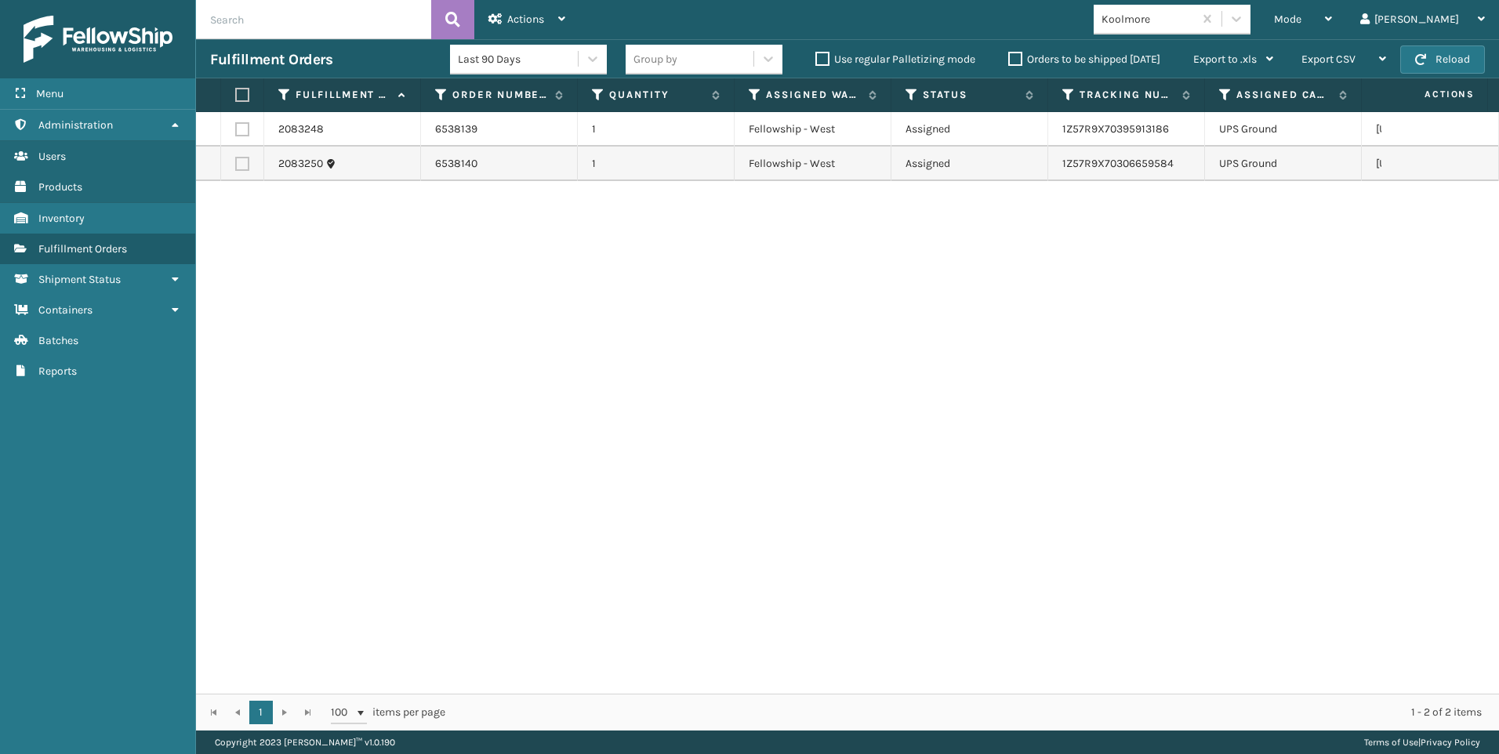
click at [1356, 345] on div "2083248 6538139 1 Fellowship - West Assigned 1Z57R9X70395913186 UPS Ground [US_…" at bounding box center [847, 403] width 1303 height 582
click at [1406, 254] on div "2083248 6538139 1 Fellowship - West Assigned 1Z57R9X70395913186 UPS Ground [US_…" at bounding box center [847, 403] width 1303 height 582
click at [1444, 117] on td at bounding box center [1440, 129] width 118 height 34
click at [1438, 57] on button "Reload" at bounding box center [1442, 59] width 85 height 28
click at [1448, 57] on button "Reload" at bounding box center [1442, 59] width 85 height 28
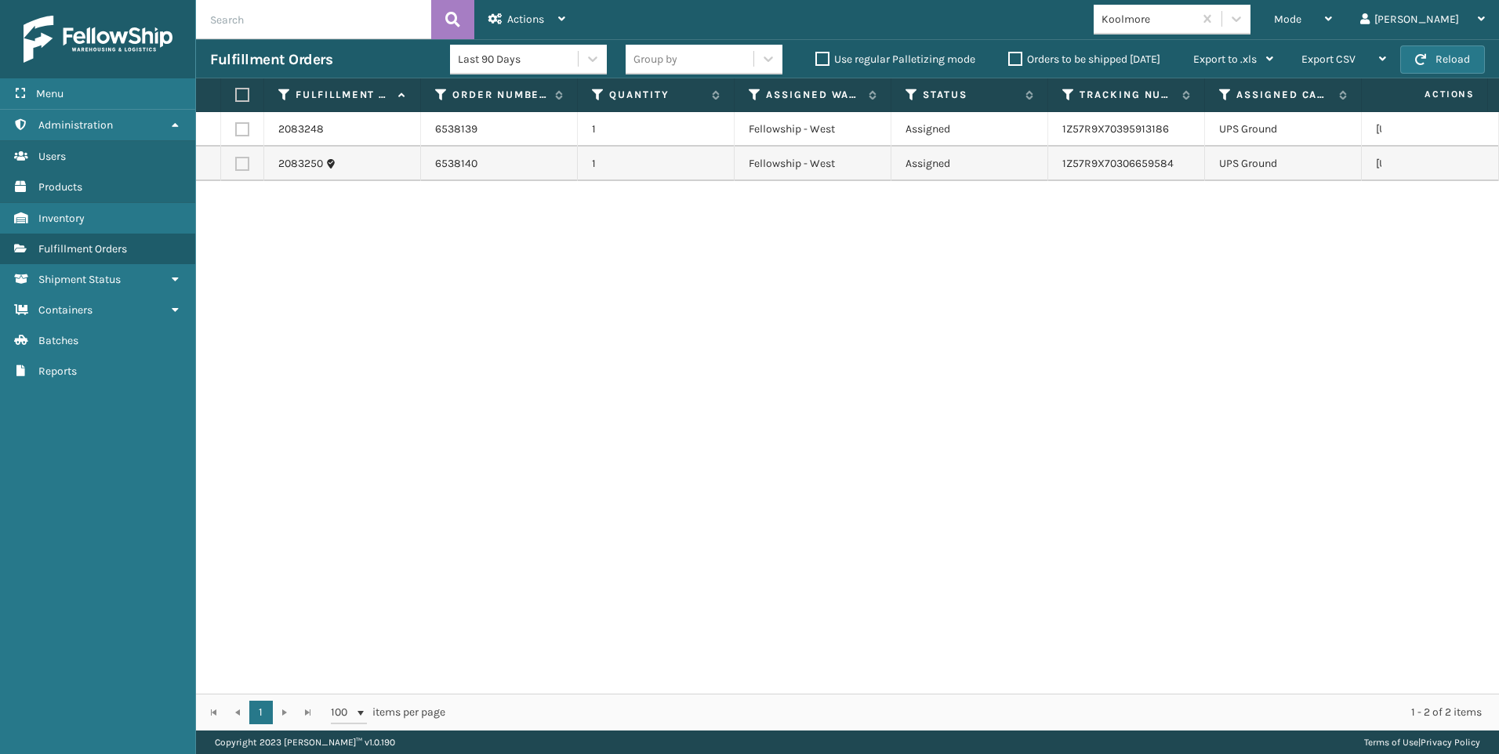
click at [1449, 57] on button "Reload" at bounding box center [1442, 59] width 85 height 28
click at [1204, 33] on div "Koolmore" at bounding box center [1171, 20] width 157 height 30
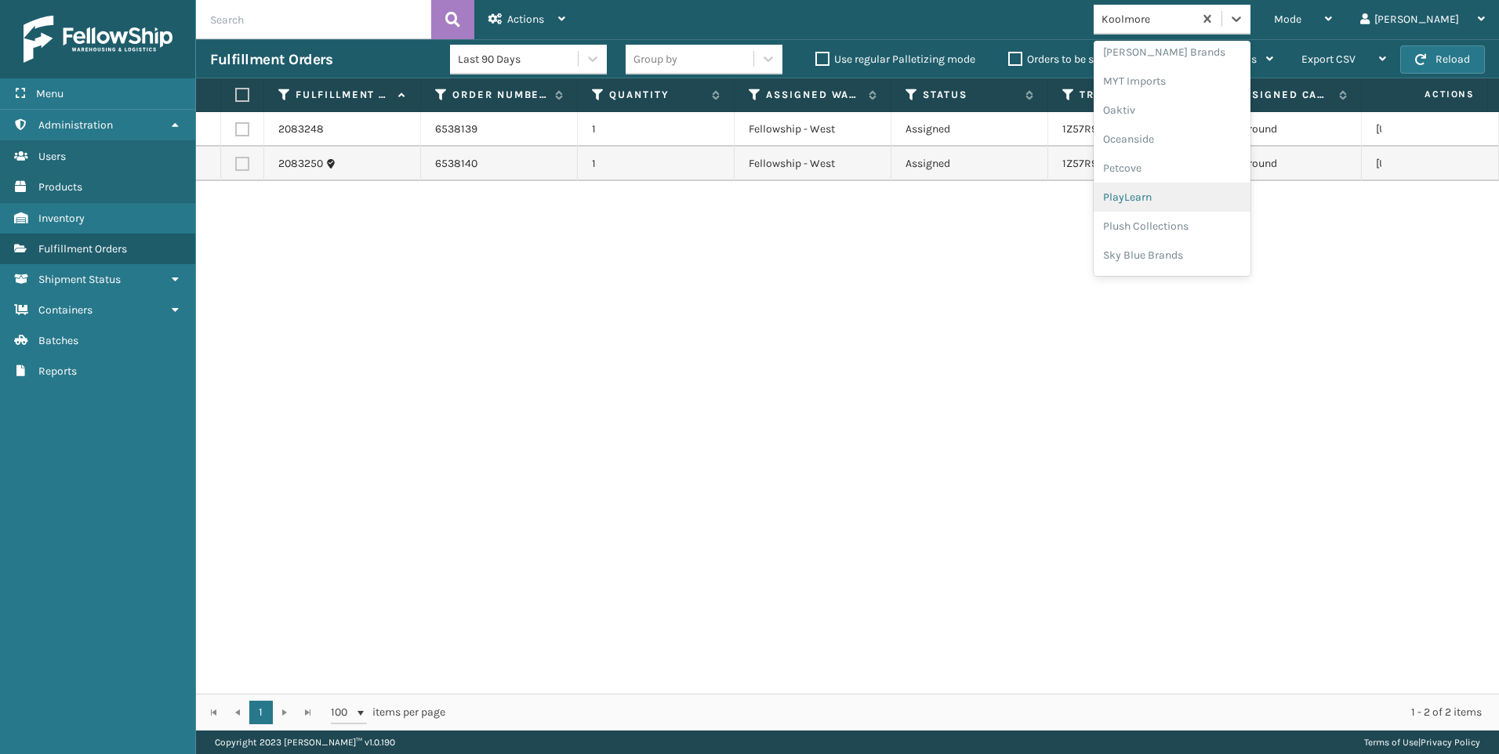
scroll to position [786, 0]
click at [1247, 228] on div "SleepGeekz" at bounding box center [1171, 229] width 157 height 29
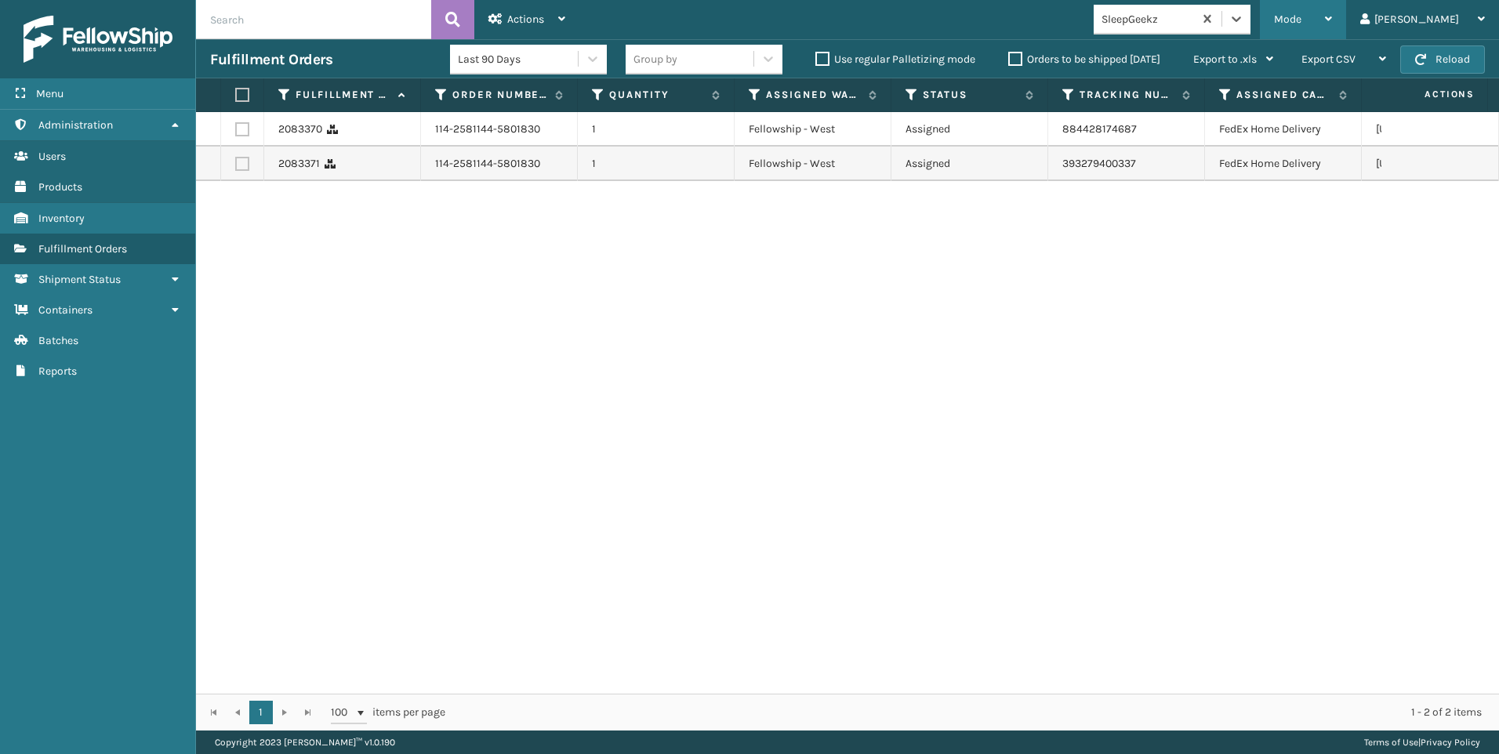
click at [1332, 37] on div "Mode" at bounding box center [1303, 19] width 58 height 39
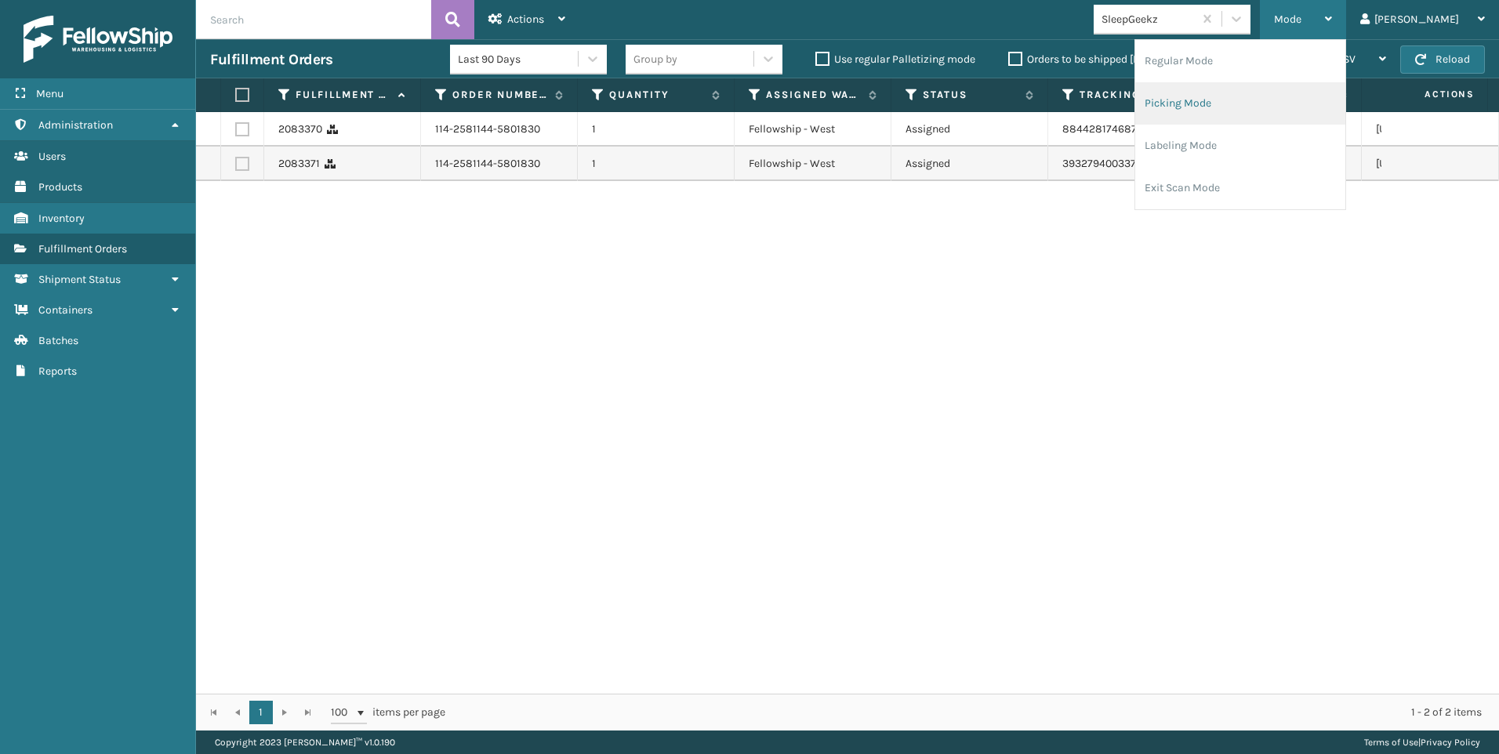
click at [1307, 116] on li "Picking Mode" at bounding box center [1240, 103] width 210 height 42
